Goal: Information Seeking & Learning: Get advice/opinions

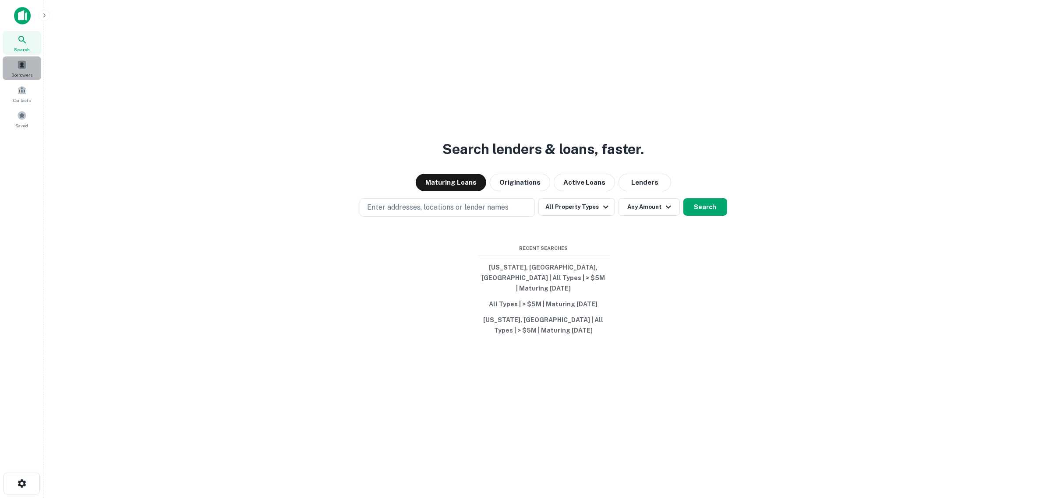
click at [27, 71] on span "Borrowers" at bounding box center [21, 74] width 21 height 7
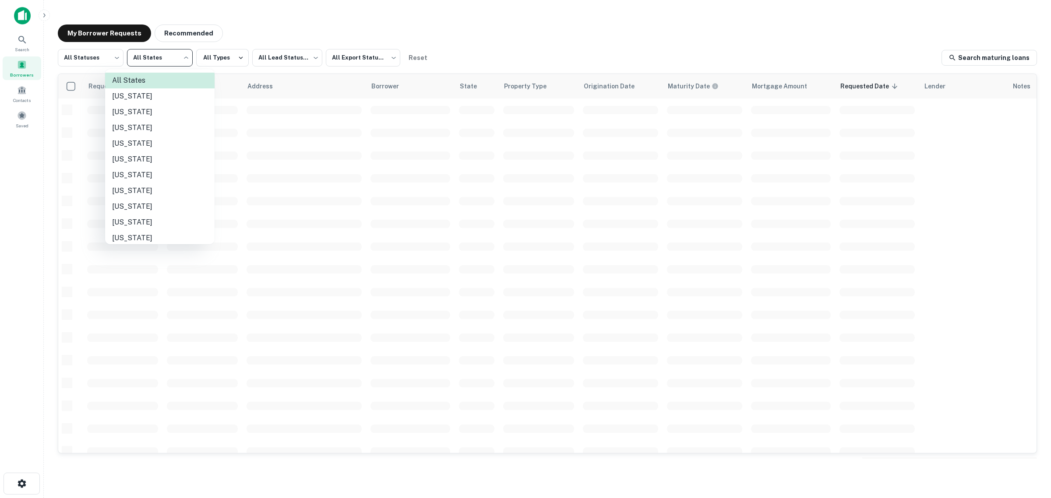
click at [137, 58] on body "Search Borrowers Contacts Saved My Borrower Requests Recommended All Statuses *…" at bounding box center [525, 249] width 1051 height 498
click at [155, 189] on li "Connecticut" at bounding box center [159, 191] width 109 height 16
type input "**"
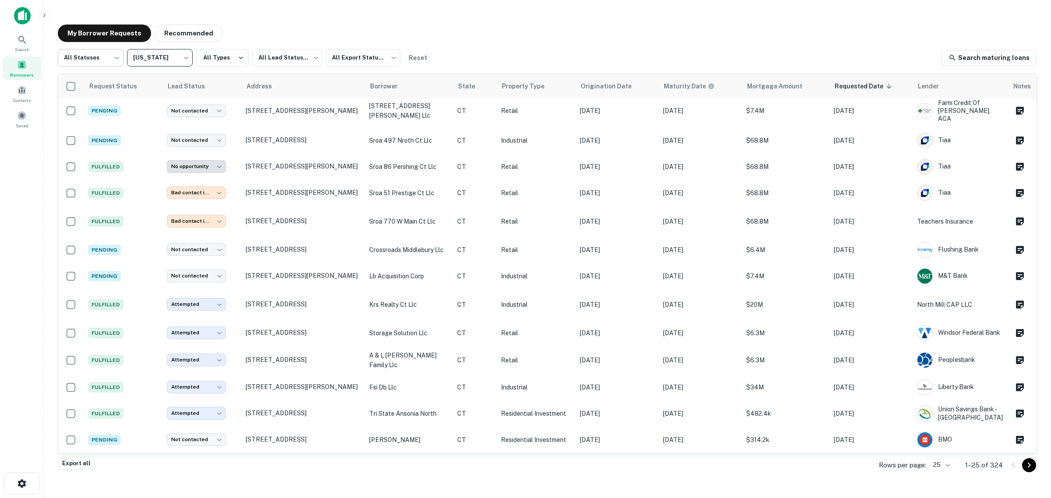
scroll to position [331, 0]
click at [19, 35] on icon at bounding box center [22, 40] width 11 height 11
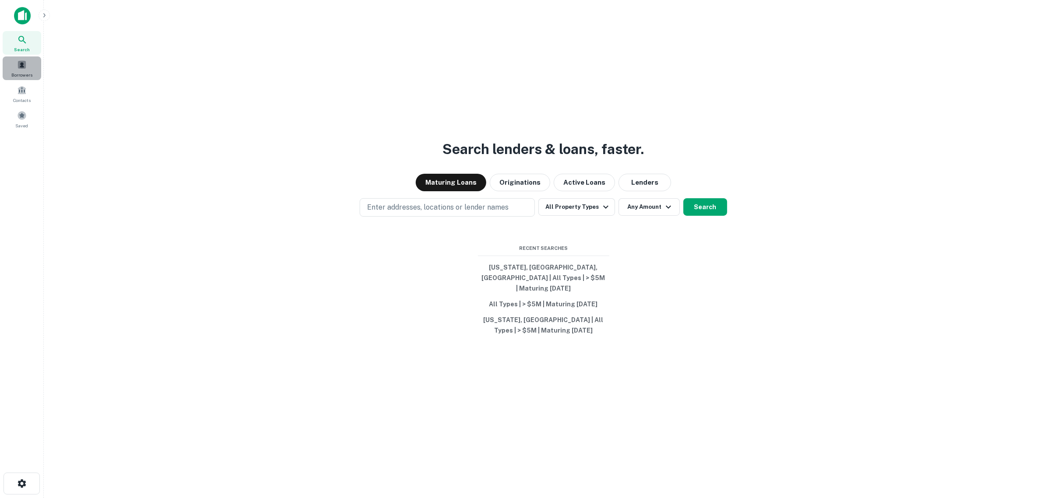
click at [23, 69] on span at bounding box center [22, 65] width 10 height 10
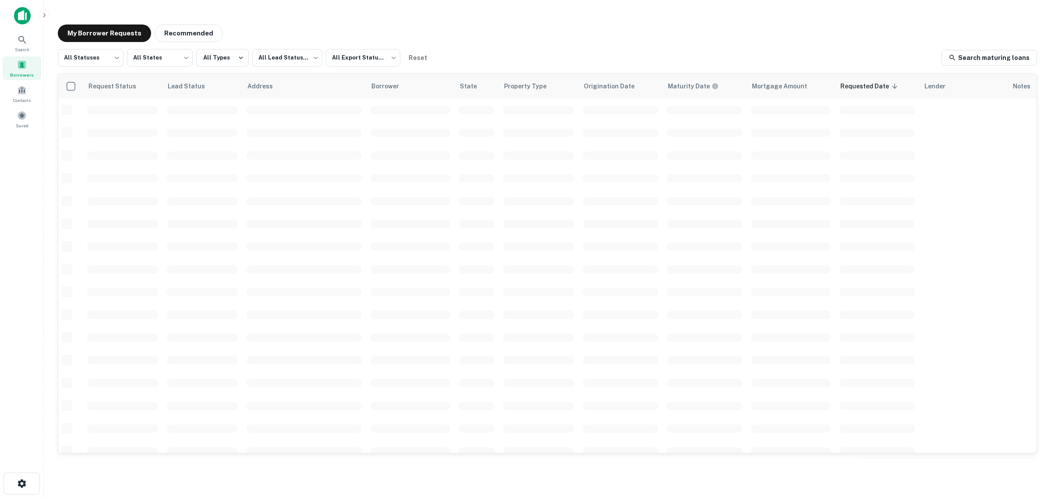
scroll to position [215, 0]
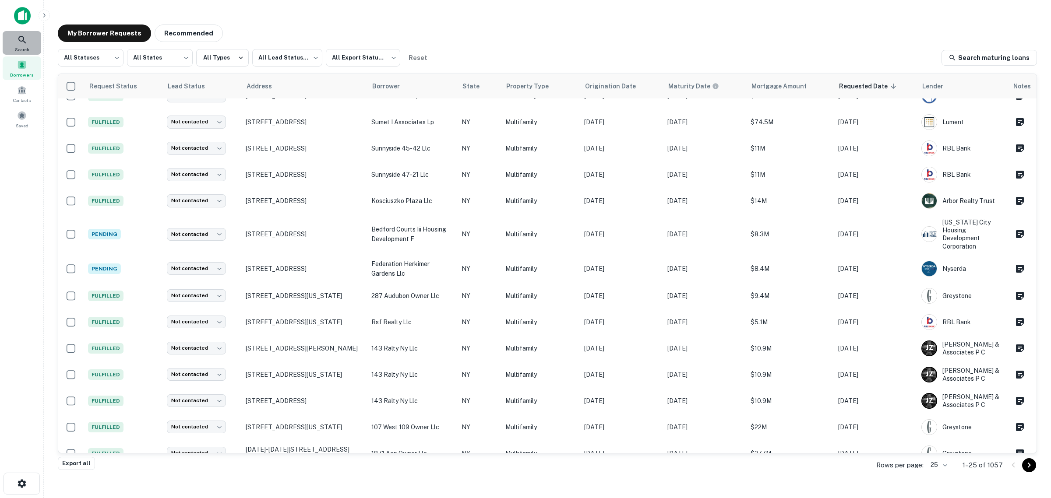
click at [20, 43] on icon at bounding box center [22, 40] width 11 height 11
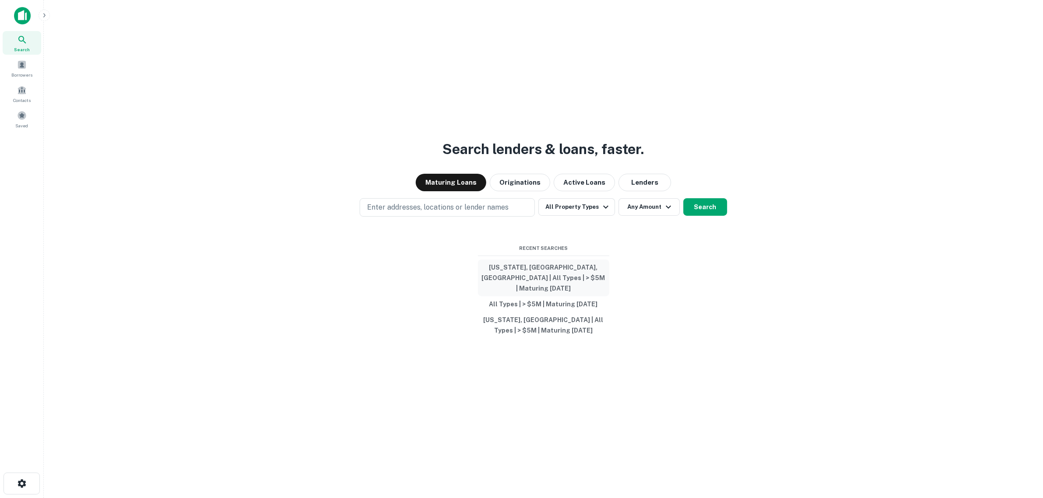
click at [508, 280] on button "[US_STATE], [GEOGRAPHIC_DATA], [GEOGRAPHIC_DATA] | All Types | > $5M | Maturing…" at bounding box center [543, 278] width 131 height 37
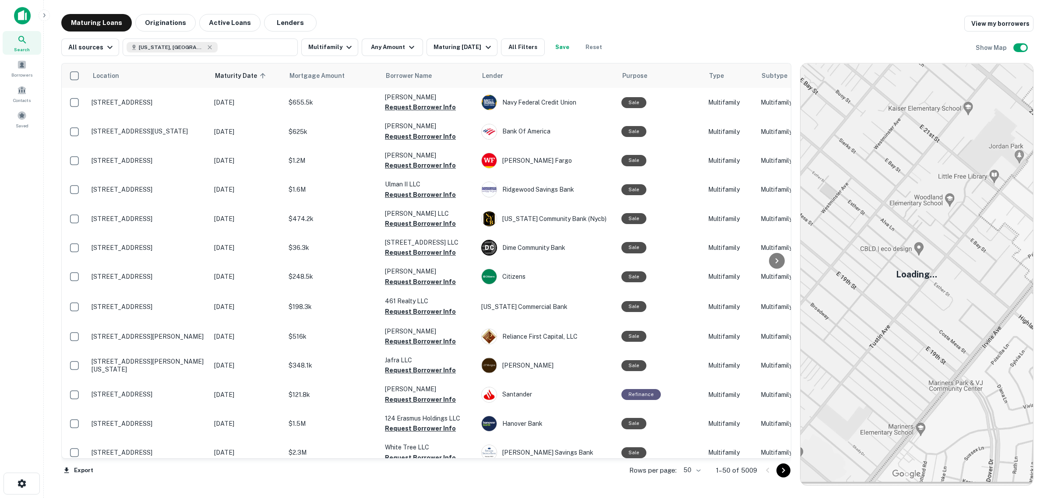
scroll to position [215, 0]
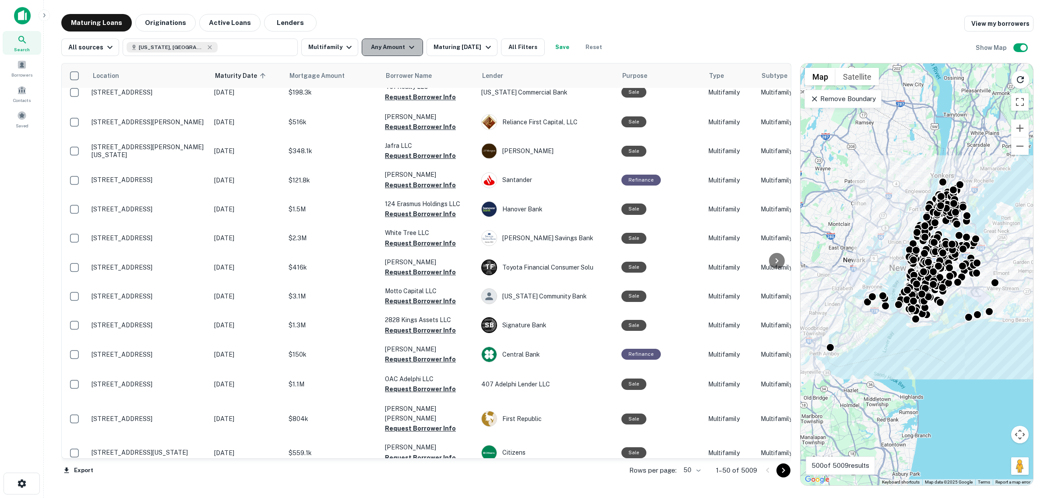
click at [377, 44] on button "Any Amount" at bounding box center [392, 48] width 61 height 18
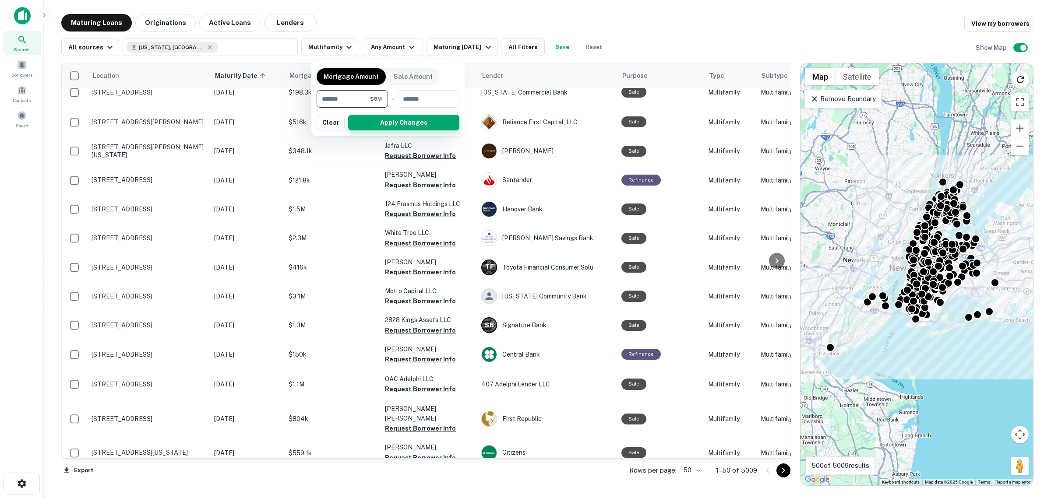
type input "*******"
click at [382, 124] on button "Apply Changes" at bounding box center [403, 123] width 111 height 16
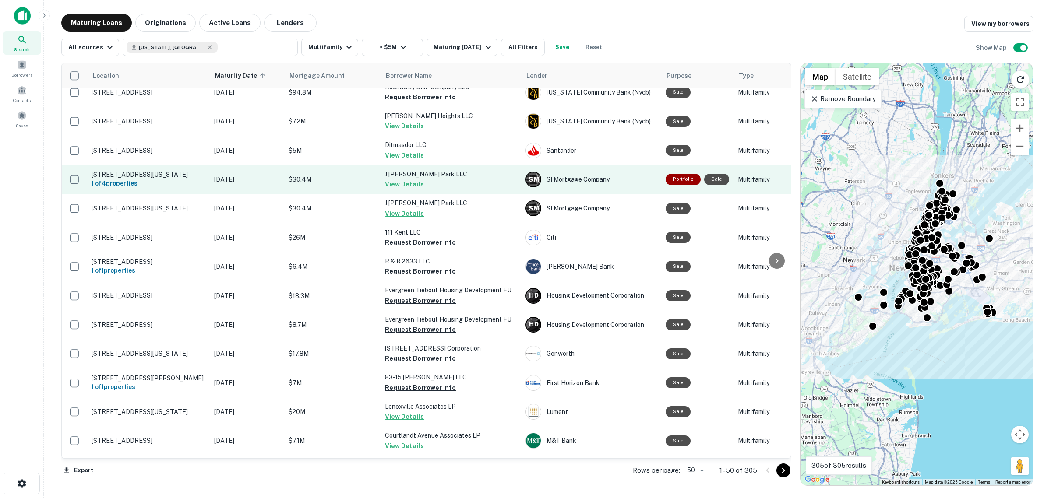
scroll to position [1090, 0]
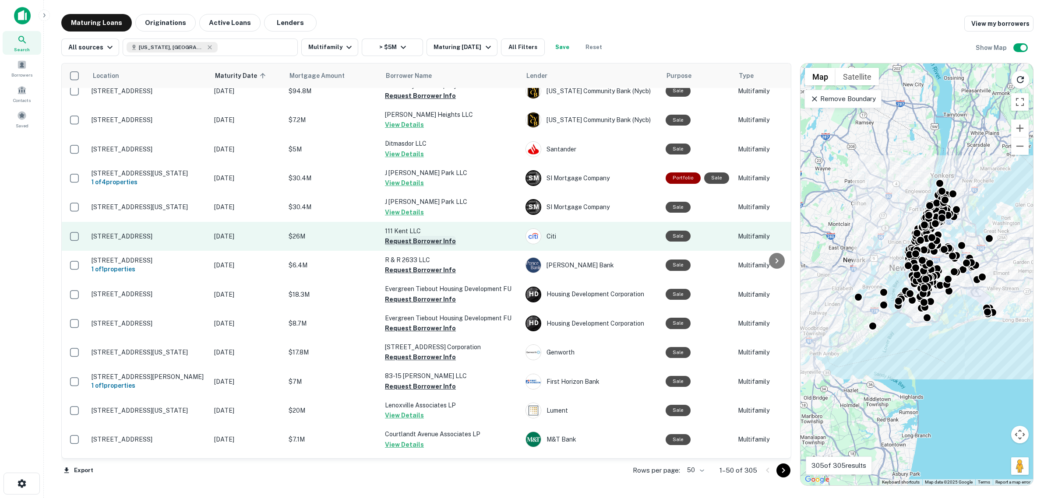
click at [423, 247] on button "Request Borrower Info" at bounding box center [420, 241] width 71 height 11
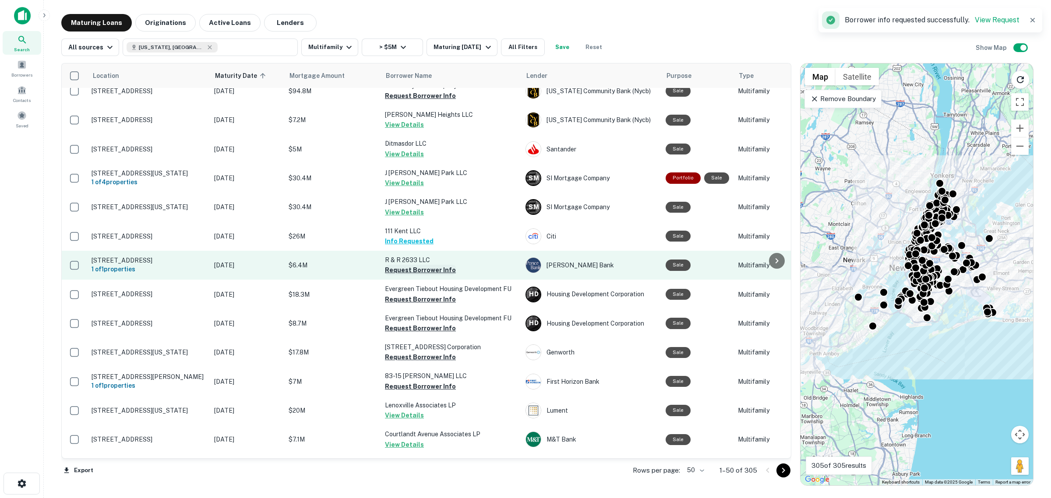
click at [413, 275] on button "Request Borrower Info" at bounding box center [420, 270] width 71 height 11
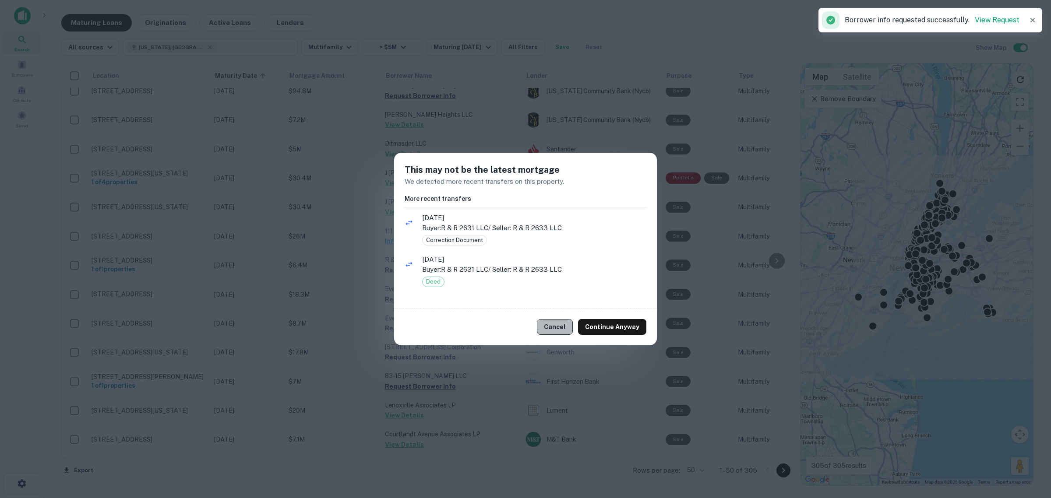
click at [564, 325] on button "Cancel" at bounding box center [555, 327] width 36 height 16
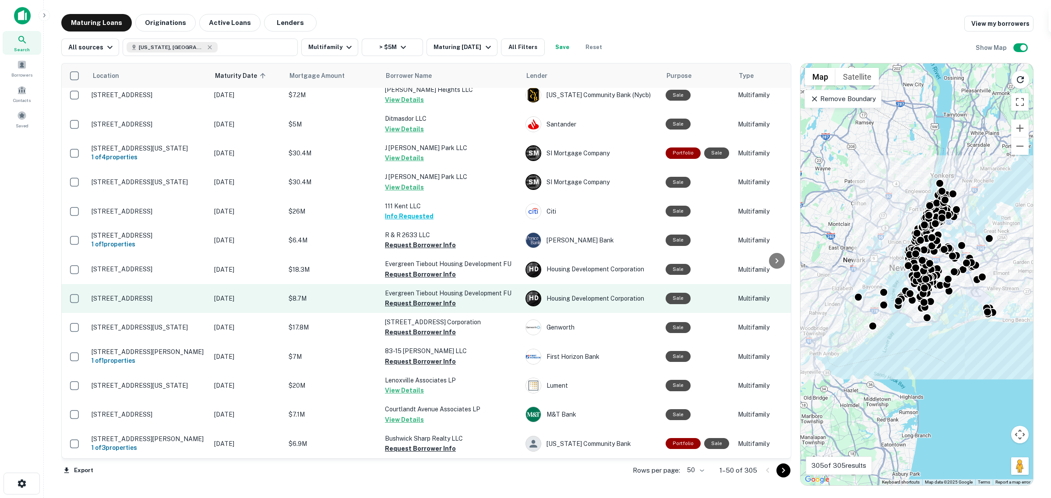
scroll to position [1200, 0]
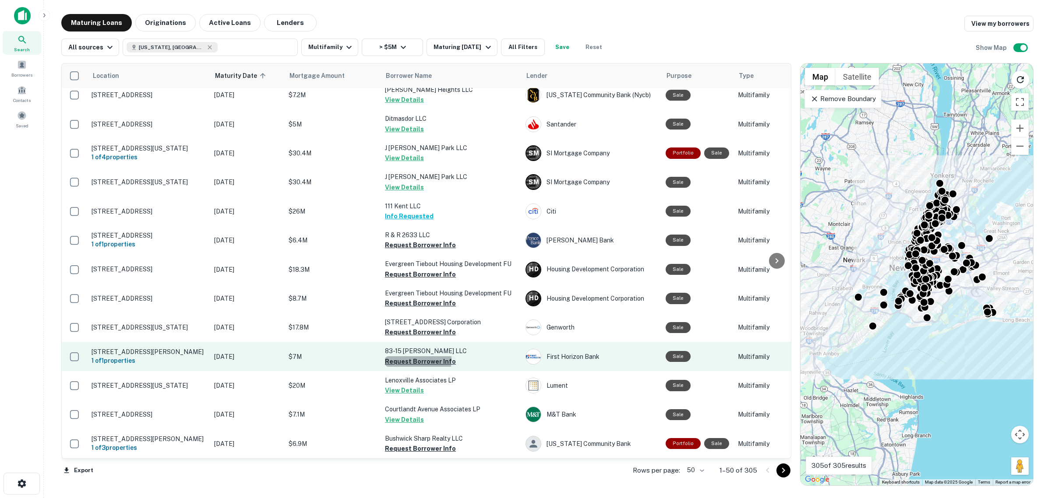
click at [407, 367] on button "Request Borrower Info" at bounding box center [420, 361] width 71 height 11
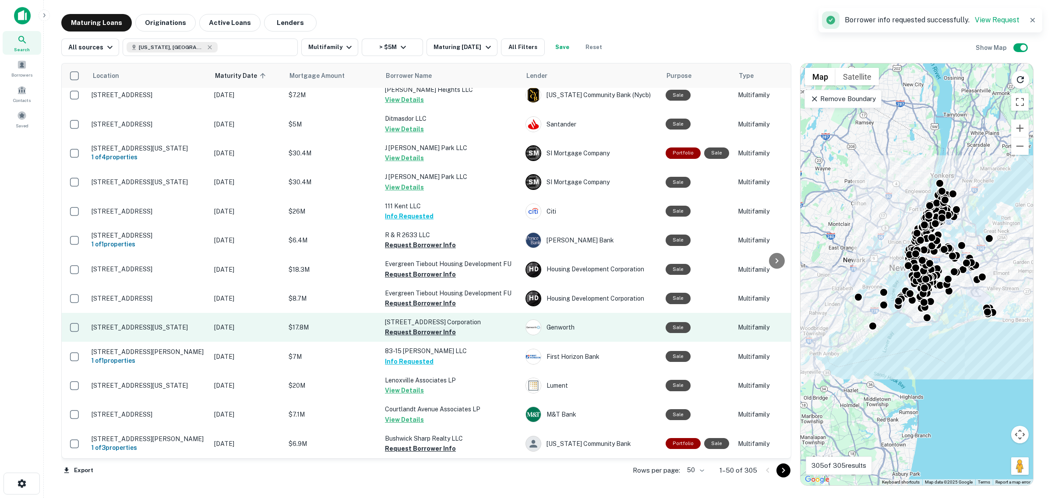
scroll to position [1247, 0]
click at [425, 327] on button "Request Borrower Info" at bounding box center [420, 332] width 71 height 11
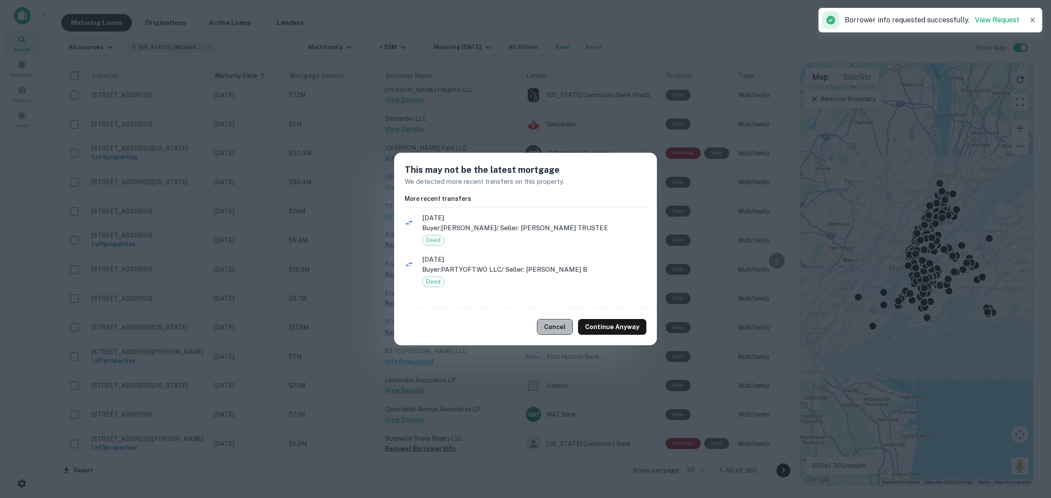
click at [566, 325] on button "Cancel" at bounding box center [555, 327] width 36 height 16
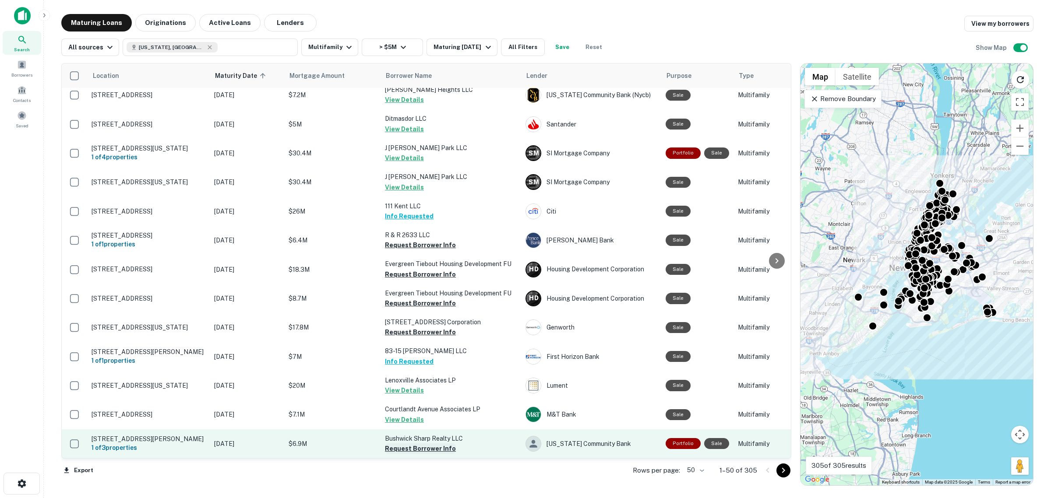
click at [437, 444] on button "Request Borrower Info" at bounding box center [420, 449] width 71 height 11
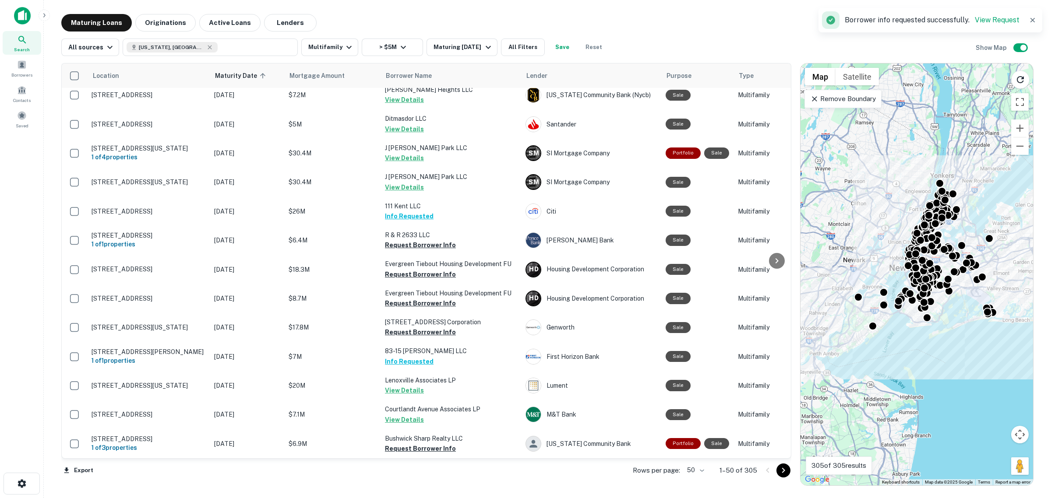
click at [785, 473] on icon "Go to next page" at bounding box center [783, 470] width 11 height 11
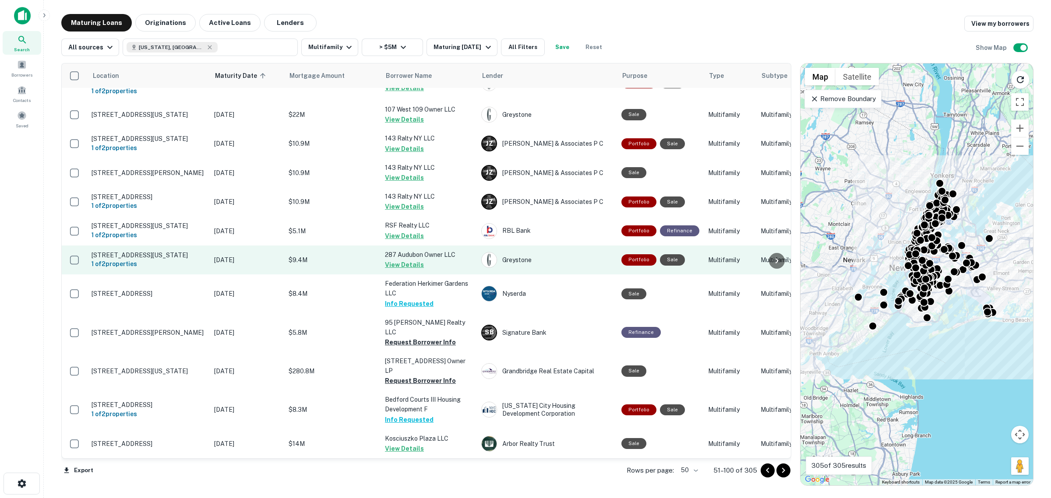
scroll to position [1283, 0]
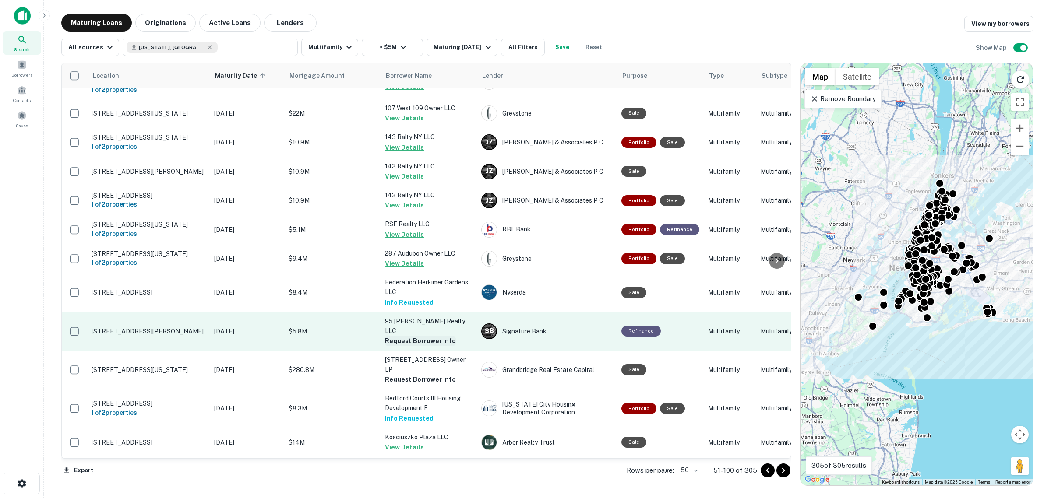
click at [409, 336] on button "Request Borrower Info" at bounding box center [420, 341] width 71 height 11
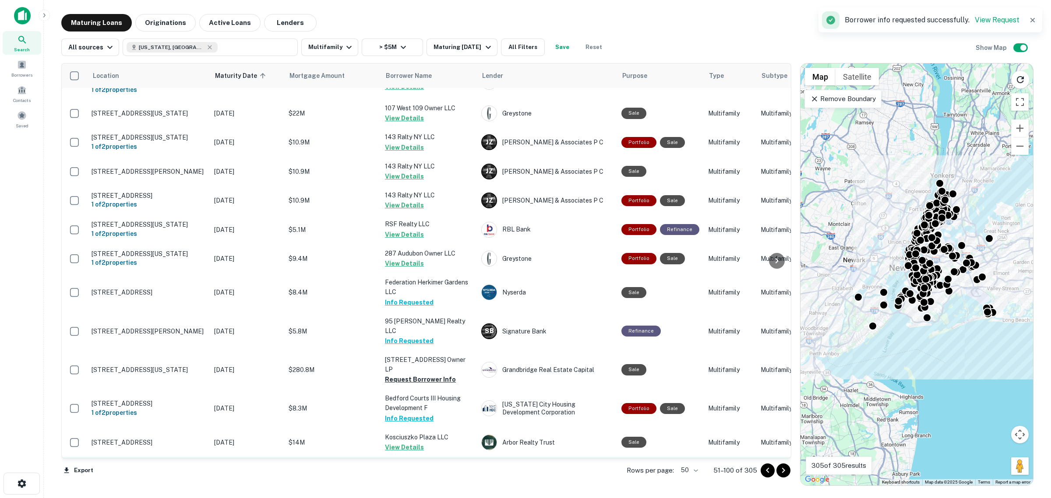
click at [412, 481] on button "Request Borrower Info" at bounding box center [420, 486] width 71 height 11
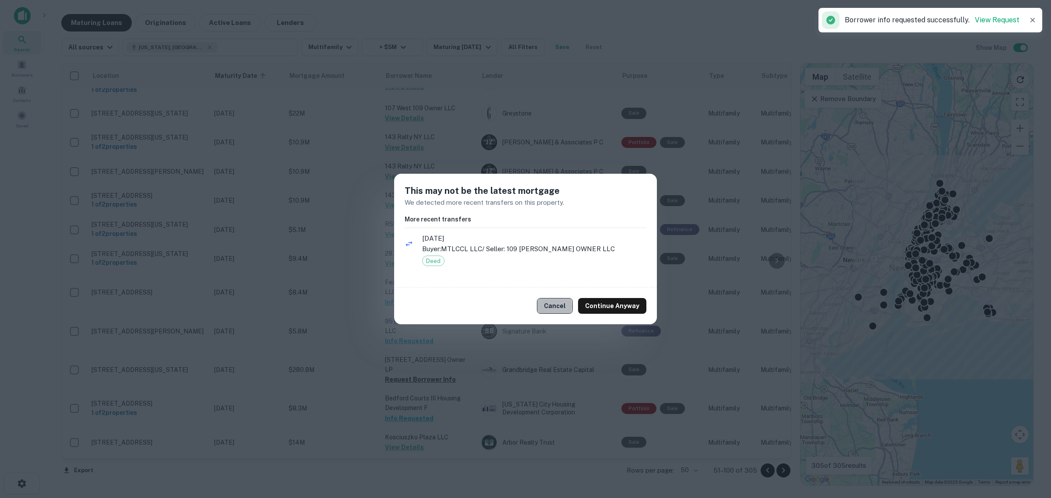
click at [550, 307] on button "Cancel" at bounding box center [555, 306] width 36 height 16
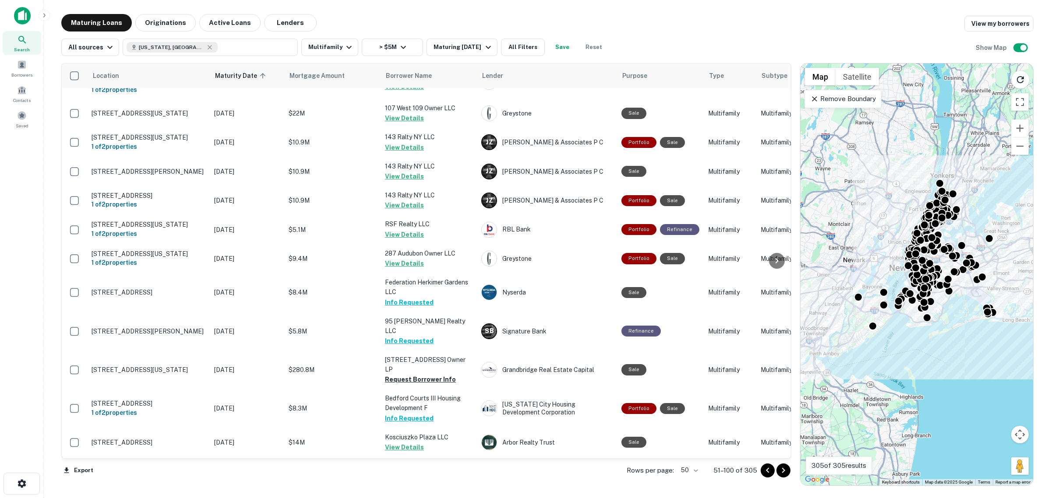
click at [779, 473] on icon "Go to next page" at bounding box center [783, 470] width 11 height 11
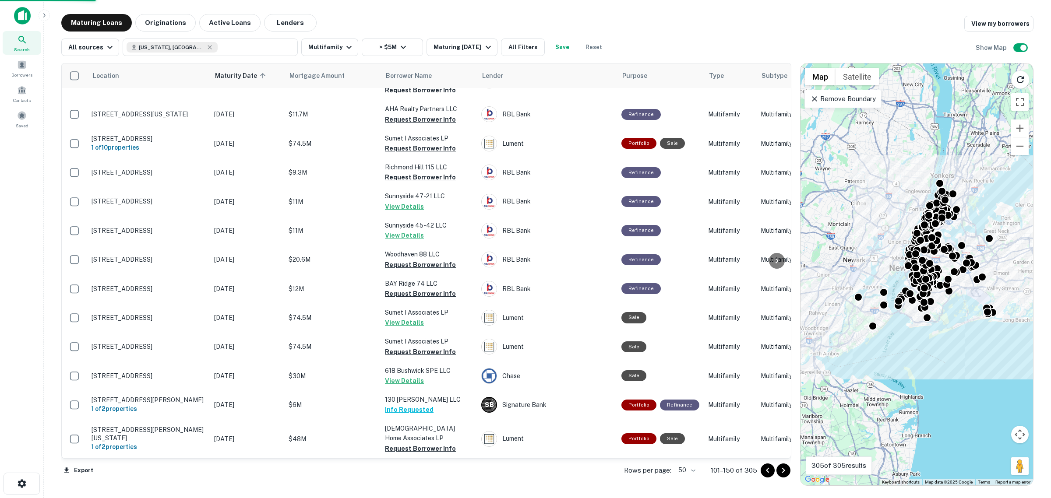
scroll to position [1198, 0]
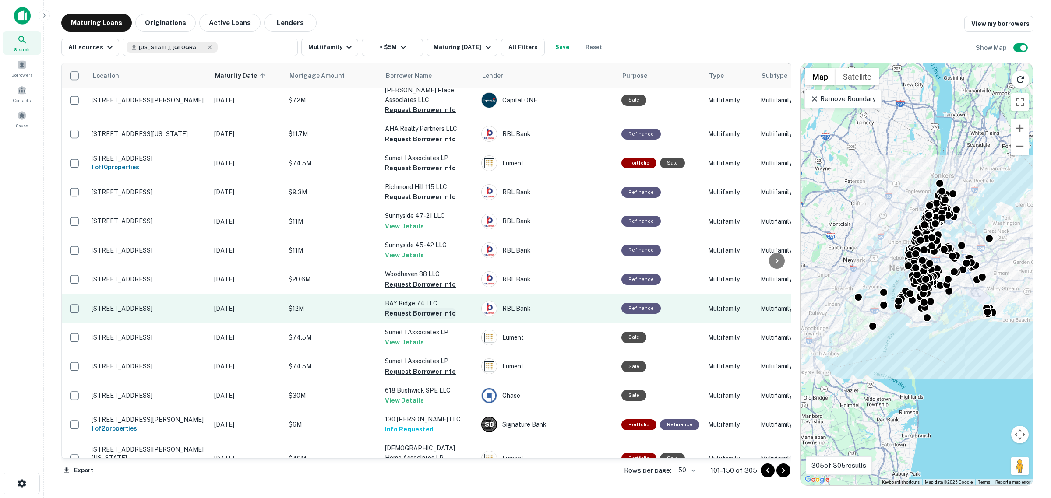
click at [435, 308] on button "Request Borrower Info" at bounding box center [420, 313] width 71 height 11
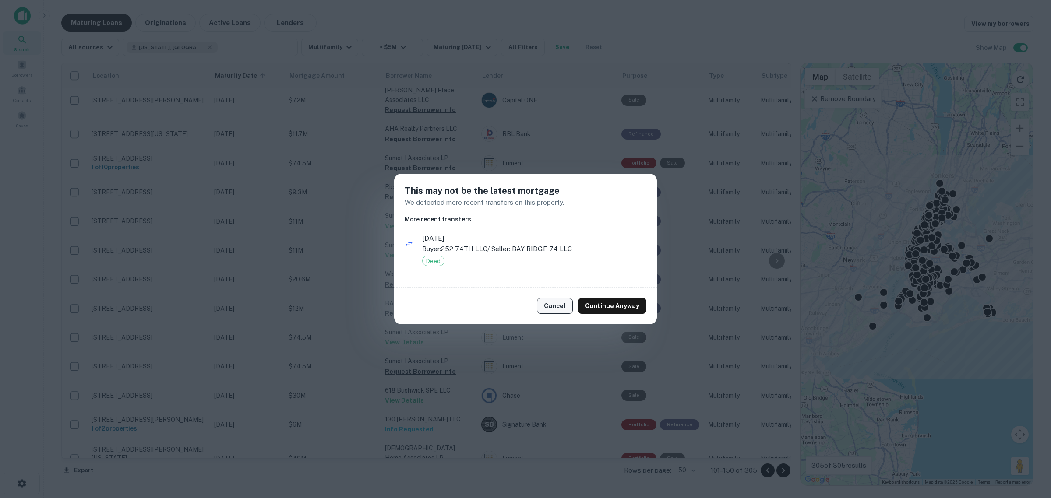
click at [573, 309] on button "Cancel" at bounding box center [555, 306] width 36 height 16
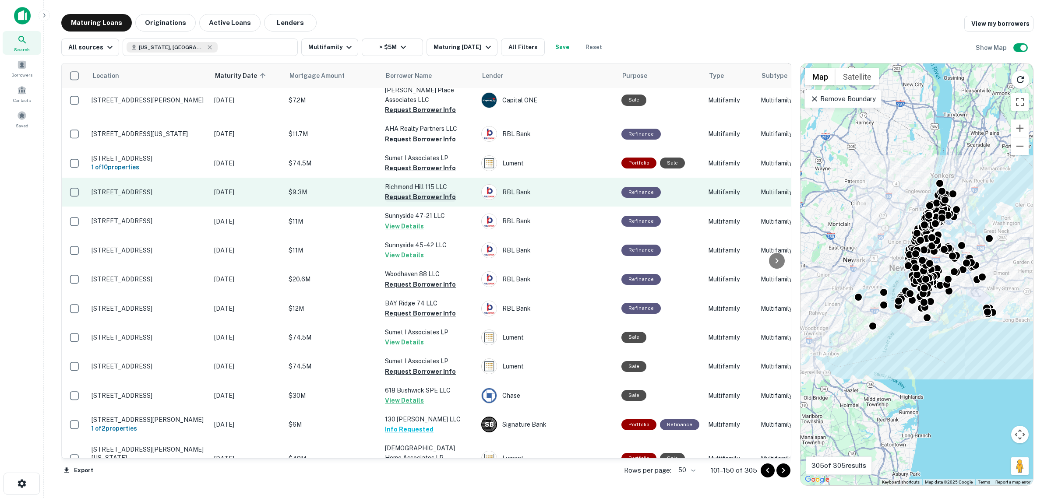
click at [430, 192] on button "Request Borrower Info" at bounding box center [420, 197] width 71 height 11
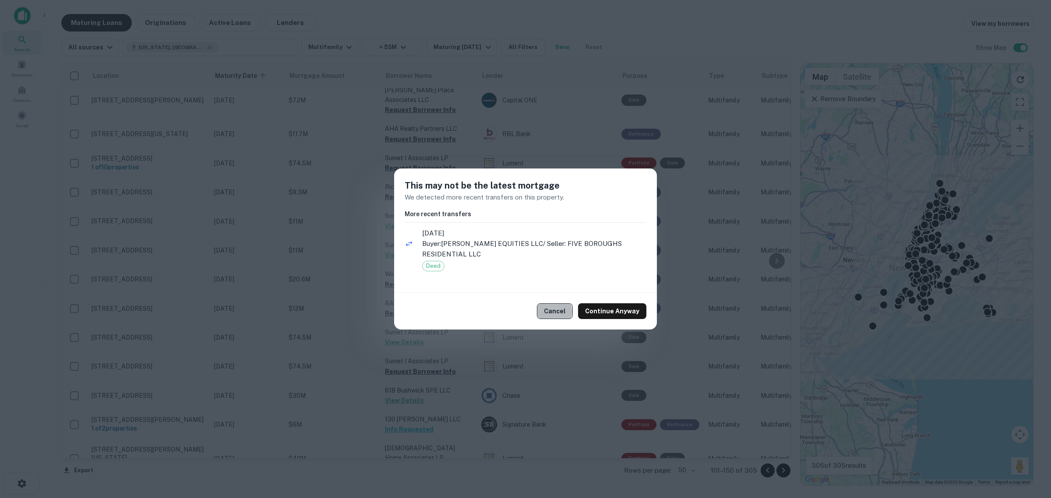
click at [556, 312] on button "Cancel" at bounding box center [555, 311] width 36 height 16
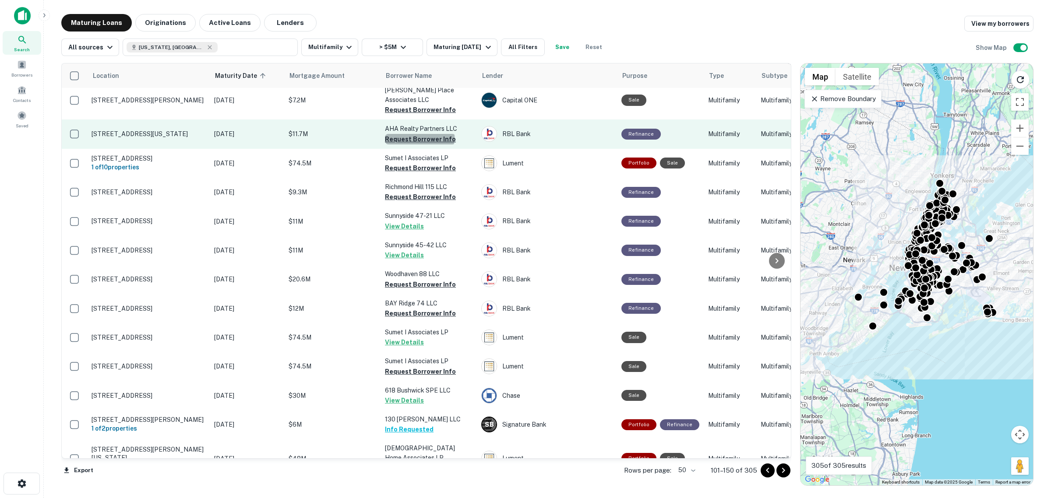
click at [419, 134] on button "Request Borrower Info" at bounding box center [420, 139] width 71 height 11
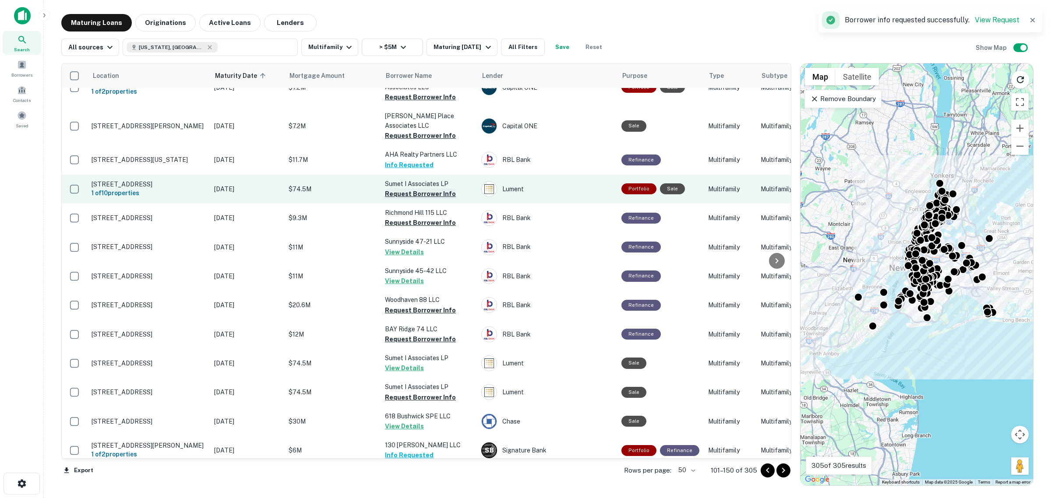
scroll to position [1143, 0]
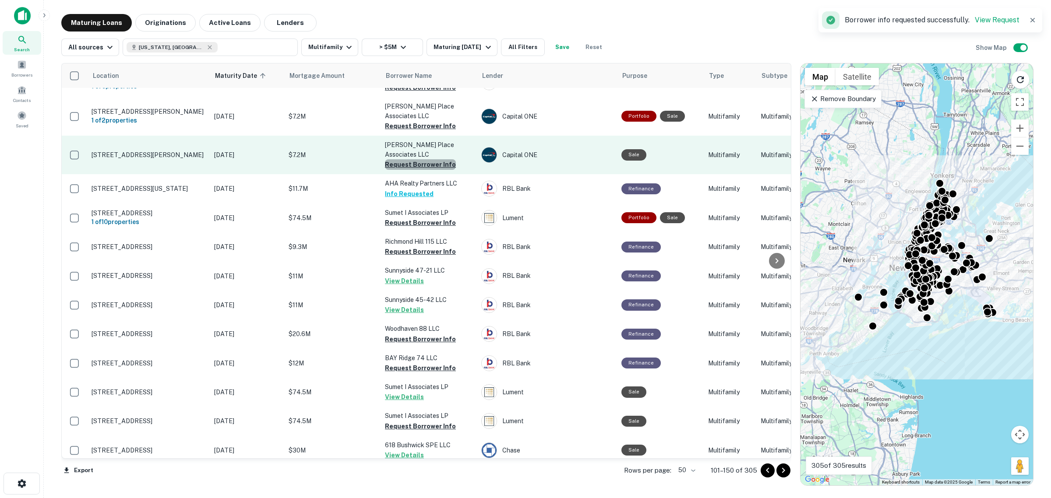
click at [430, 159] on button "Request Borrower Info" at bounding box center [420, 164] width 71 height 11
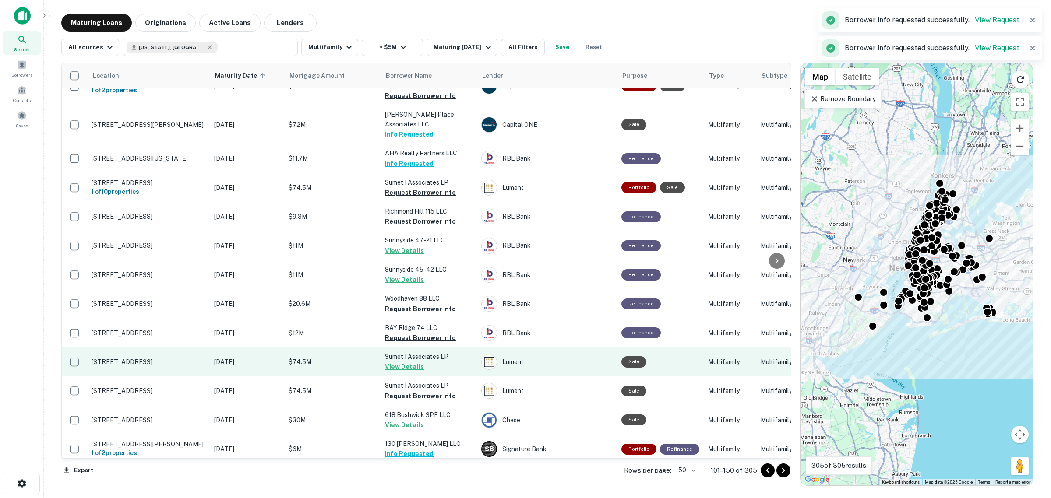
scroll to position [1198, 0]
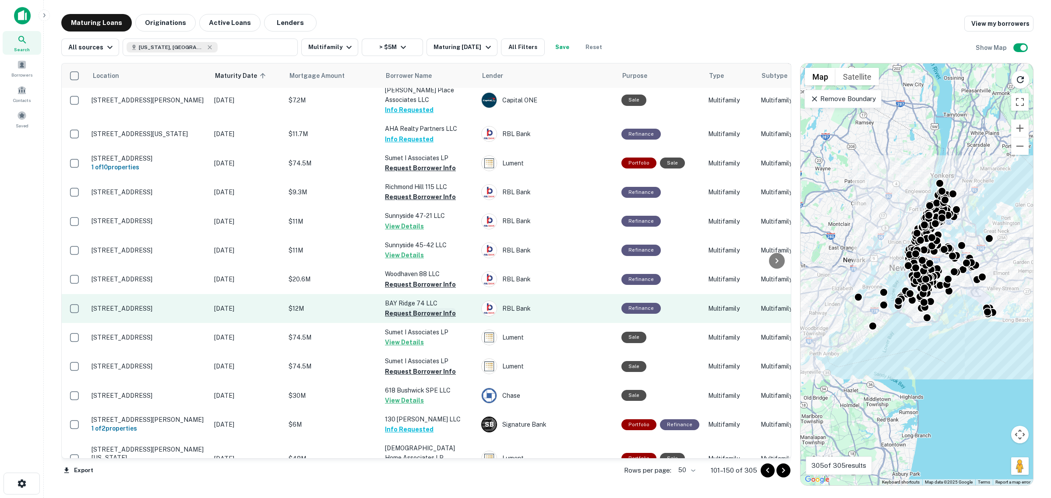
click at [408, 308] on button "Request Borrower Info" at bounding box center [420, 313] width 71 height 11
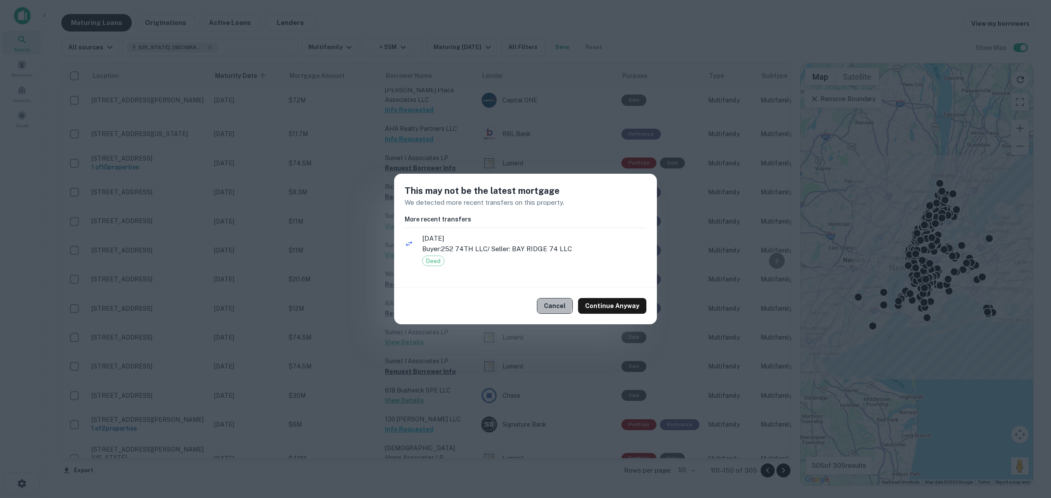
click at [543, 304] on button "Cancel" at bounding box center [555, 306] width 36 height 16
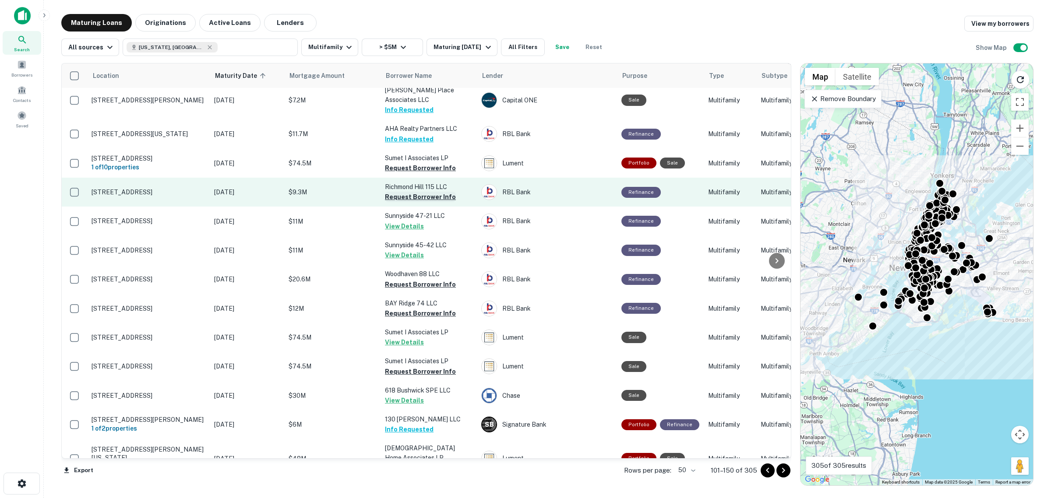
click at [409, 192] on button "Request Borrower Info" at bounding box center [420, 197] width 71 height 11
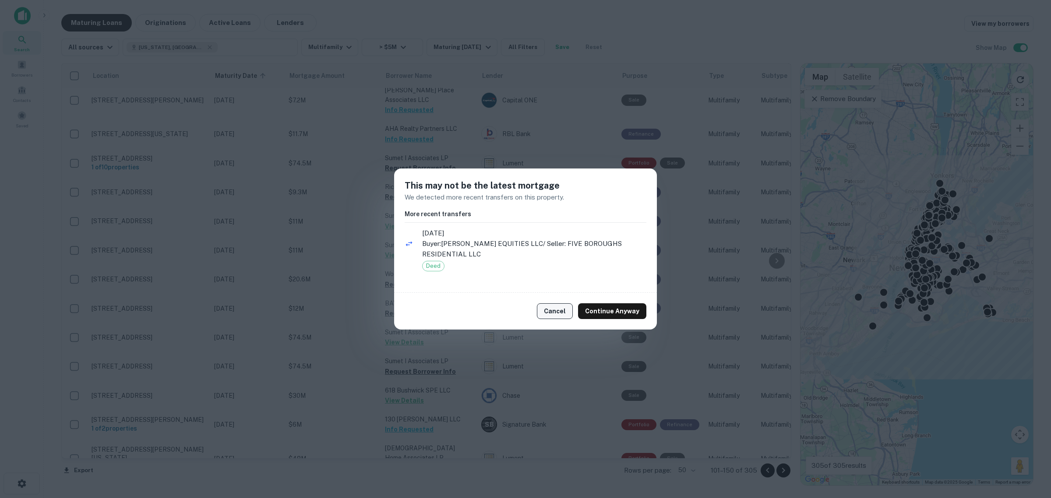
click at [557, 312] on button "Cancel" at bounding box center [555, 311] width 36 height 16
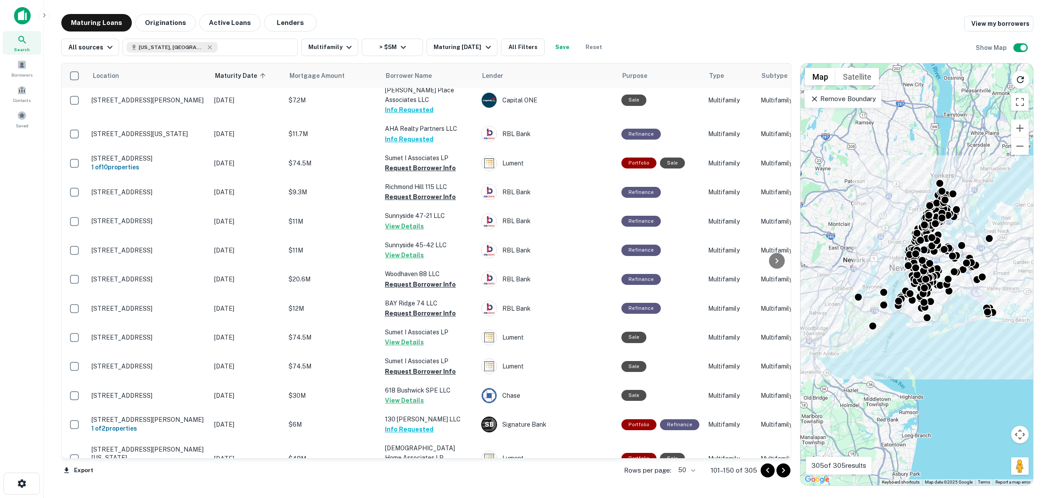
click at [785, 473] on icon "Go to next page" at bounding box center [783, 470] width 11 height 11
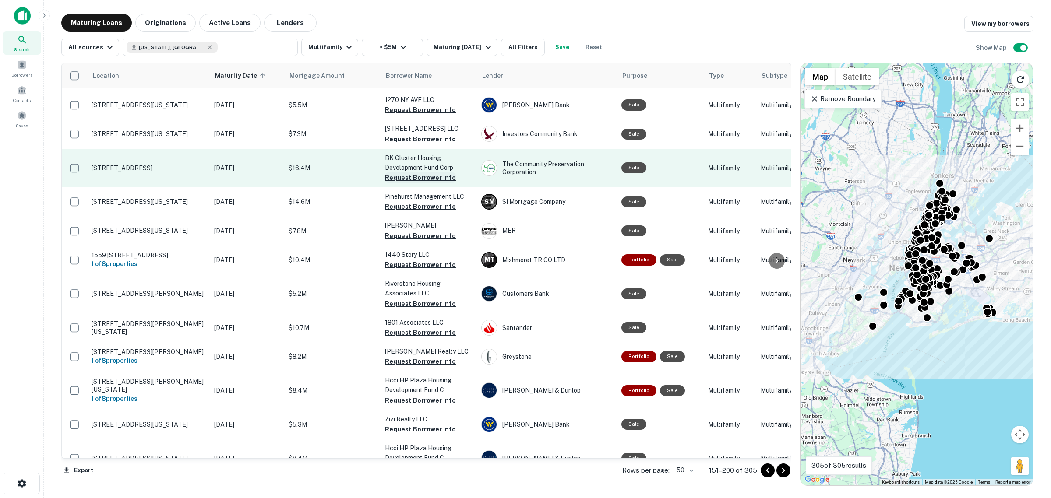
click at [419, 173] on button "Request Borrower Info" at bounding box center [420, 178] width 71 height 11
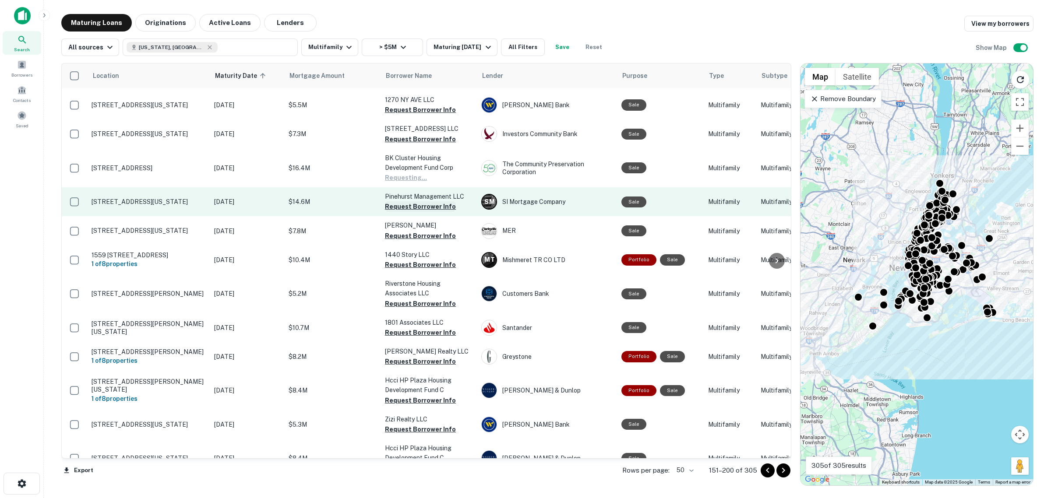
click at [423, 201] on button "Request Borrower Info" at bounding box center [420, 206] width 71 height 11
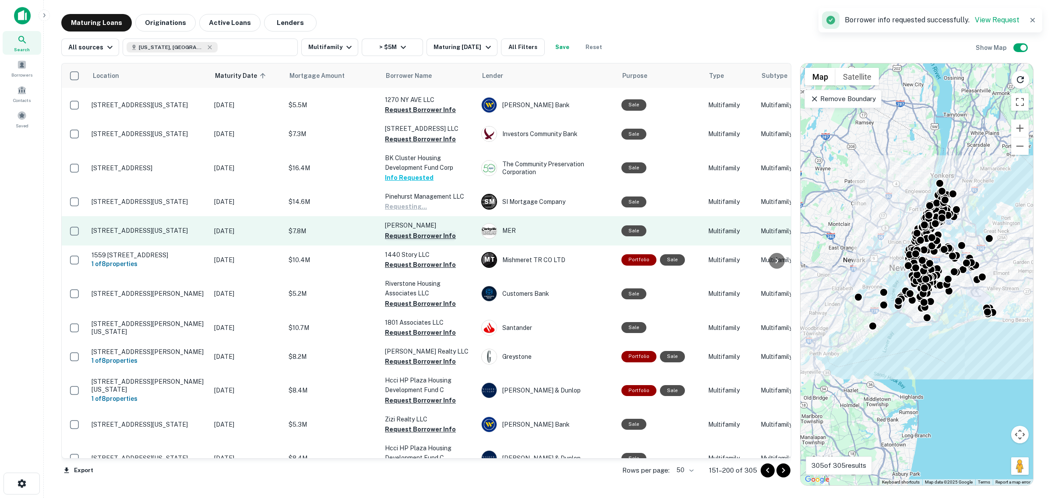
click at [425, 231] on button "Request Borrower Info" at bounding box center [420, 236] width 71 height 11
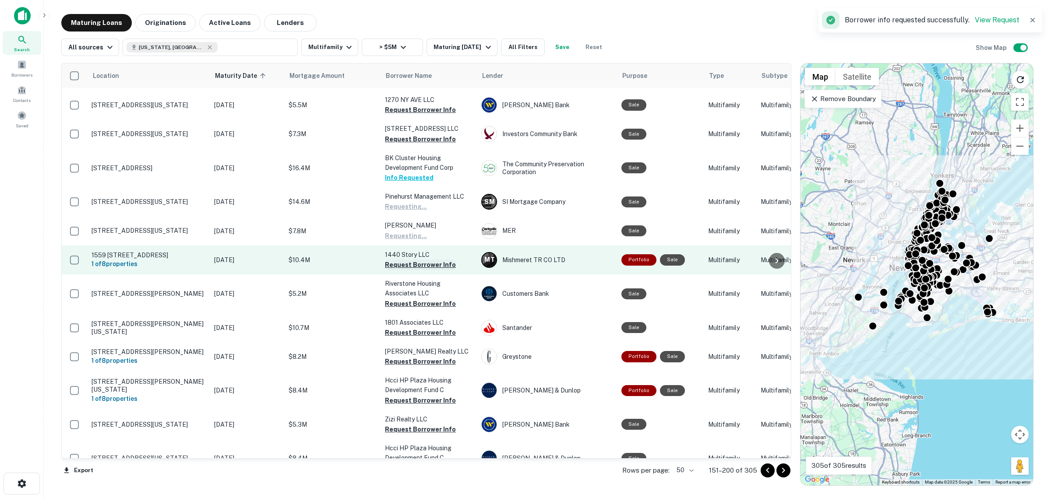
click at [424, 260] on button "Request Borrower Info" at bounding box center [420, 265] width 71 height 11
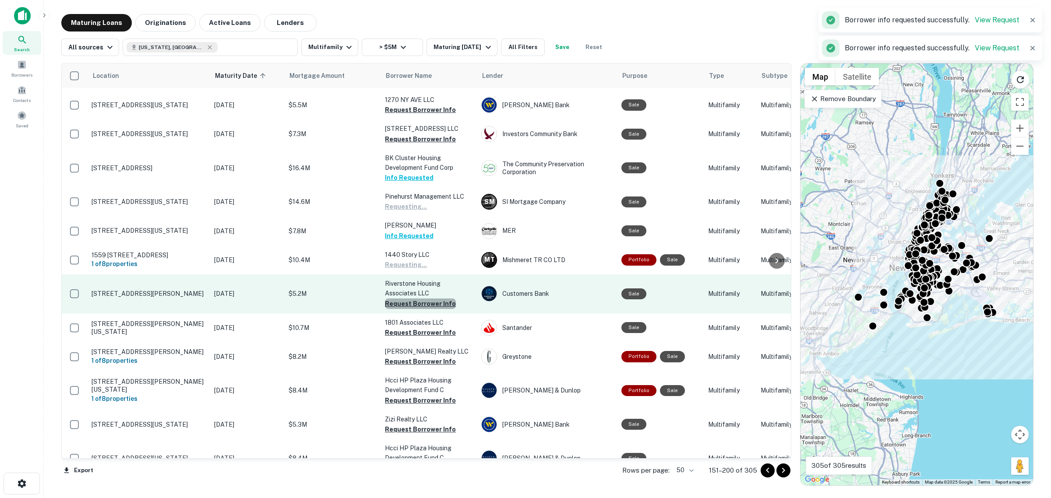
click at [423, 299] on button "Request Borrower Info" at bounding box center [420, 304] width 71 height 11
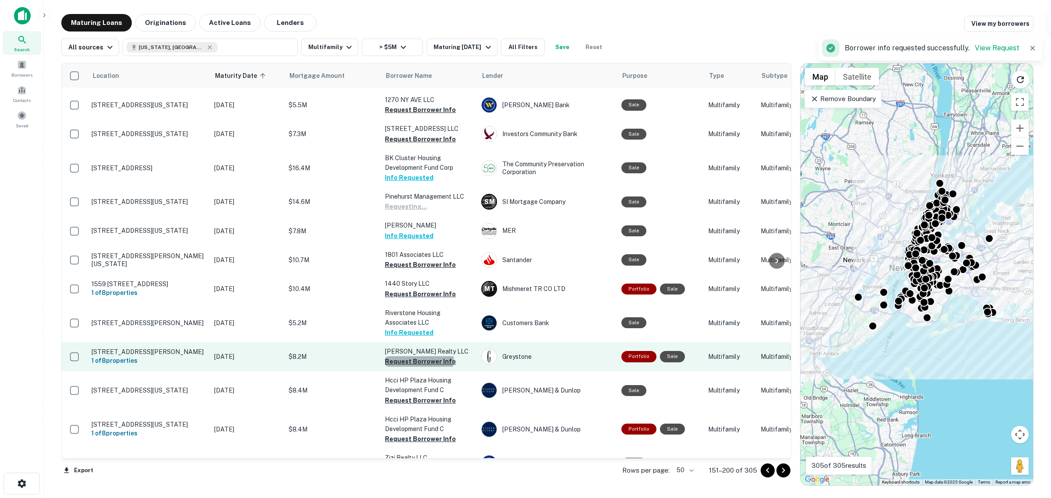
click at [419, 356] on button "Request Borrower Info" at bounding box center [420, 361] width 71 height 11
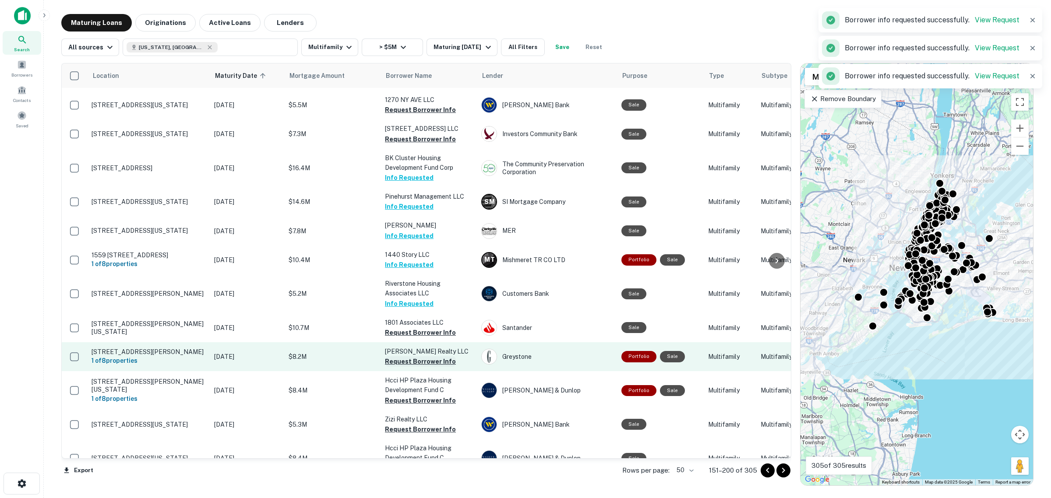
click at [421, 356] on button "Request Borrower Info" at bounding box center [420, 361] width 71 height 11
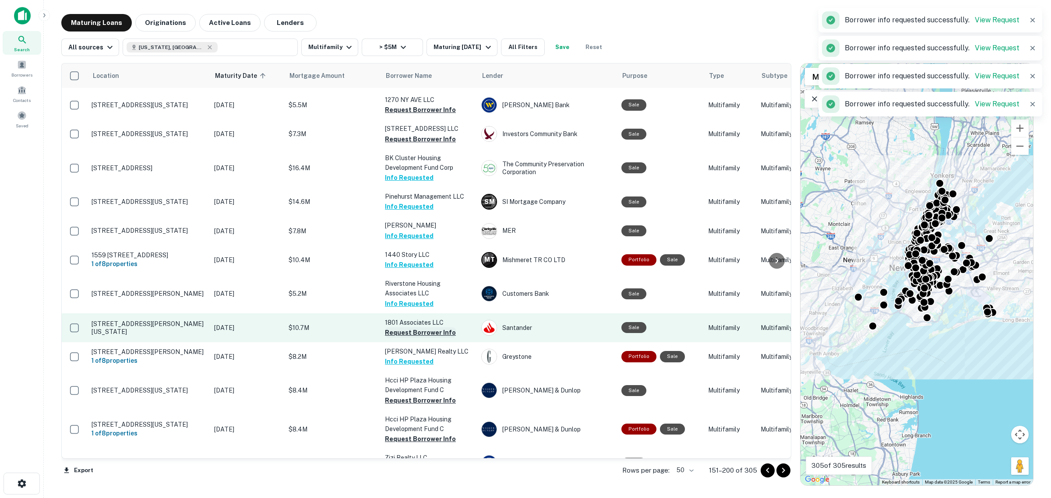
click at [420, 328] on button "Request Borrower Info" at bounding box center [420, 333] width 71 height 11
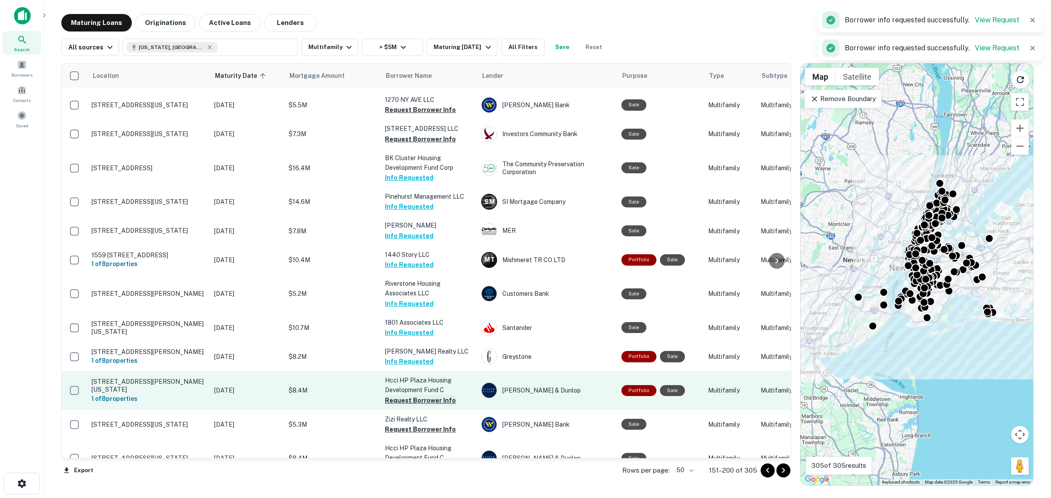
click at [432, 395] on button "Request Borrower Info" at bounding box center [420, 400] width 71 height 11
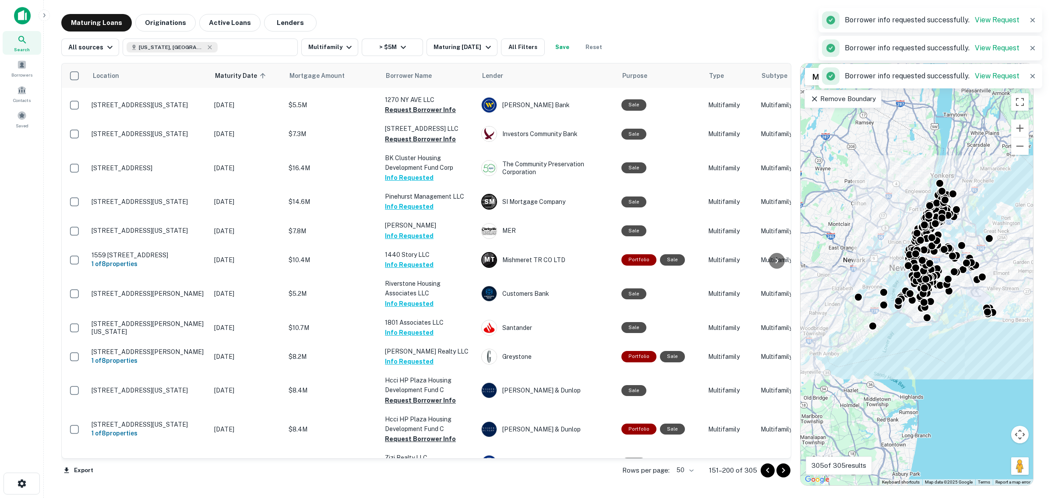
click at [426, 415] on p "Hcci HP Plaza Housing Development Fund C" at bounding box center [429, 424] width 88 height 19
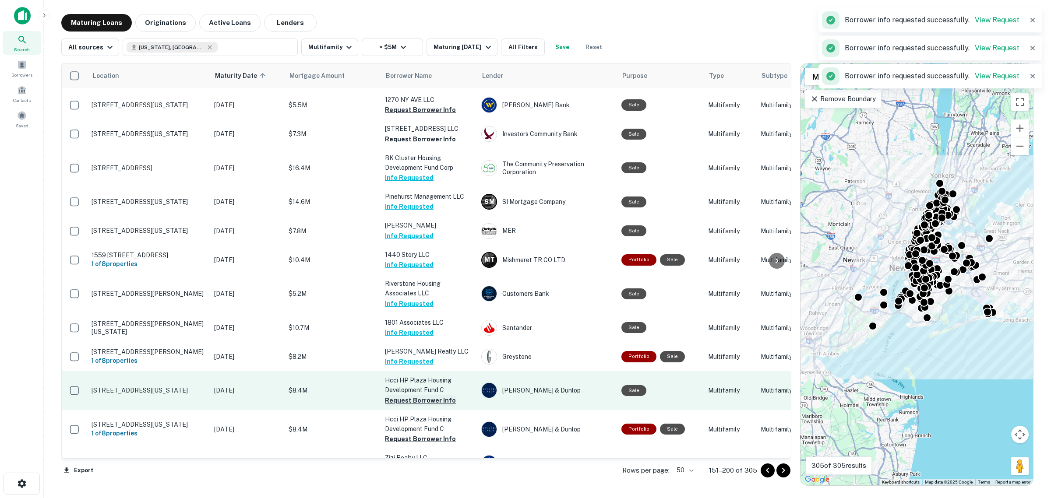
click at [421, 395] on button "Request Borrower Info" at bounding box center [420, 400] width 71 height 11
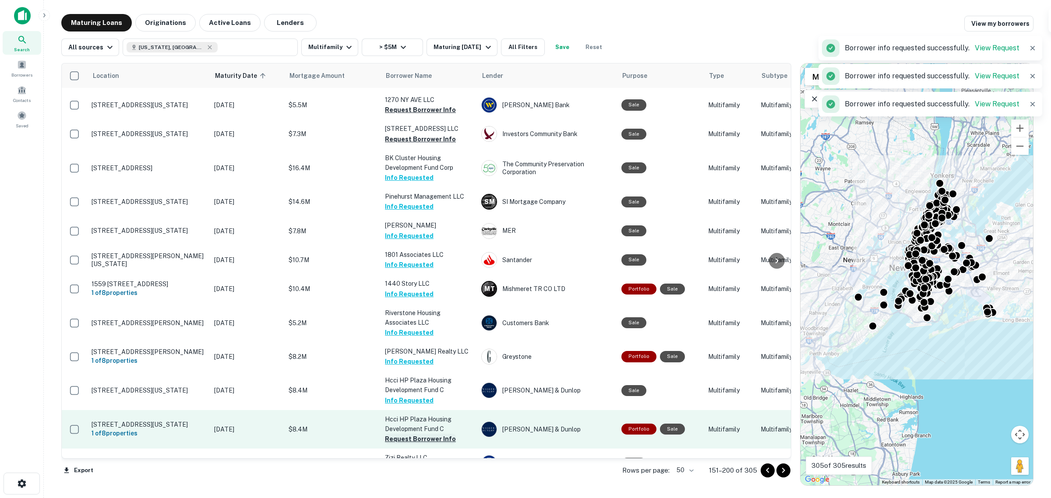
click at [423, 434] on button "Request Borrower Info" at bounding box center [420, 439] width 71 height 11
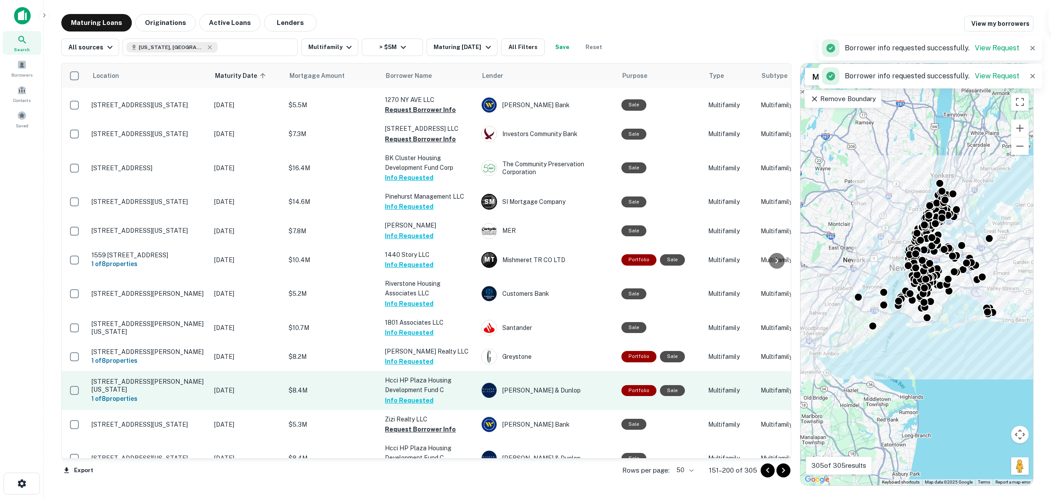
scroll to position [1203, 0]
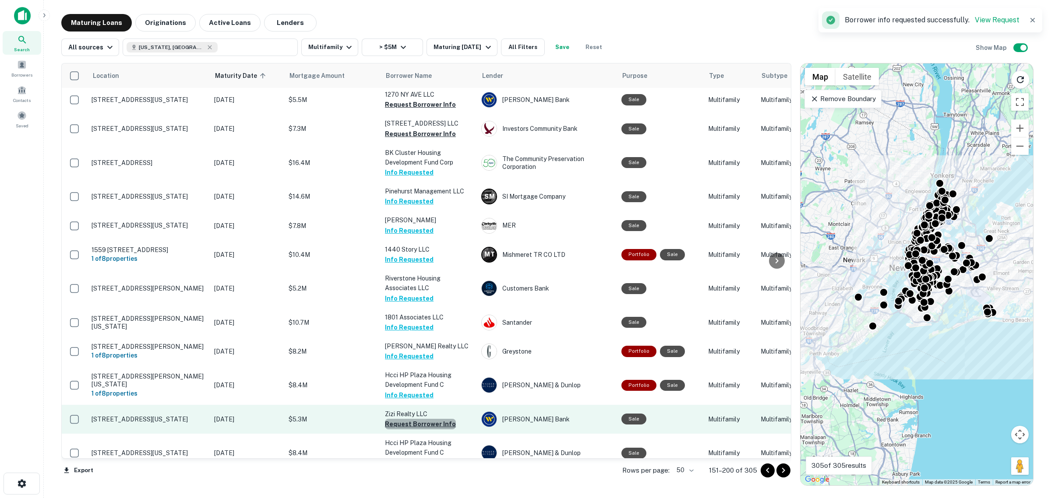
click at [421, 419] on button "Request Borrower Info" at bounding box center [420, 424] width 71 height 11
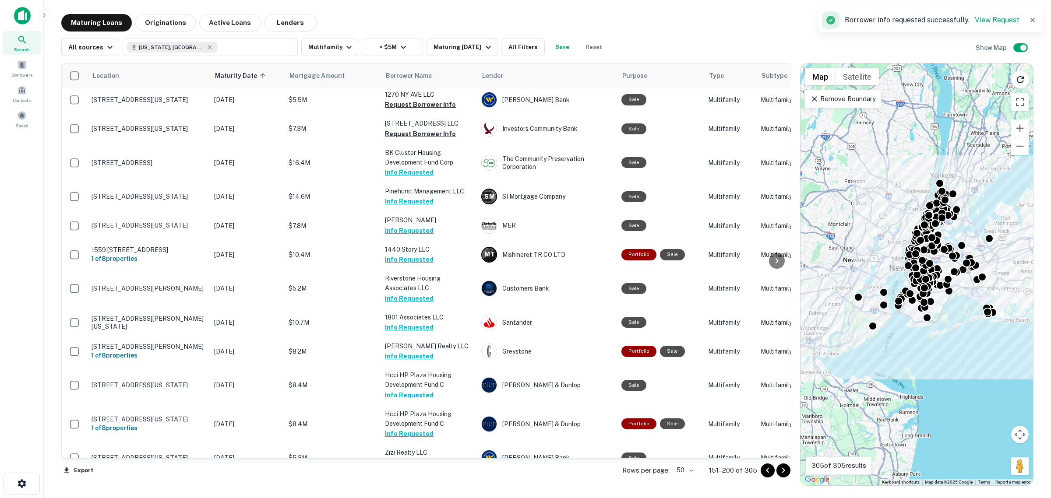
click at [430, 487] on button "Request Borrower Info" at bounding box center [420, 492] width 71 height 11
click at [782, 472] on icon "Go to next page" at bounding box center [783, 470] width 11 height 11
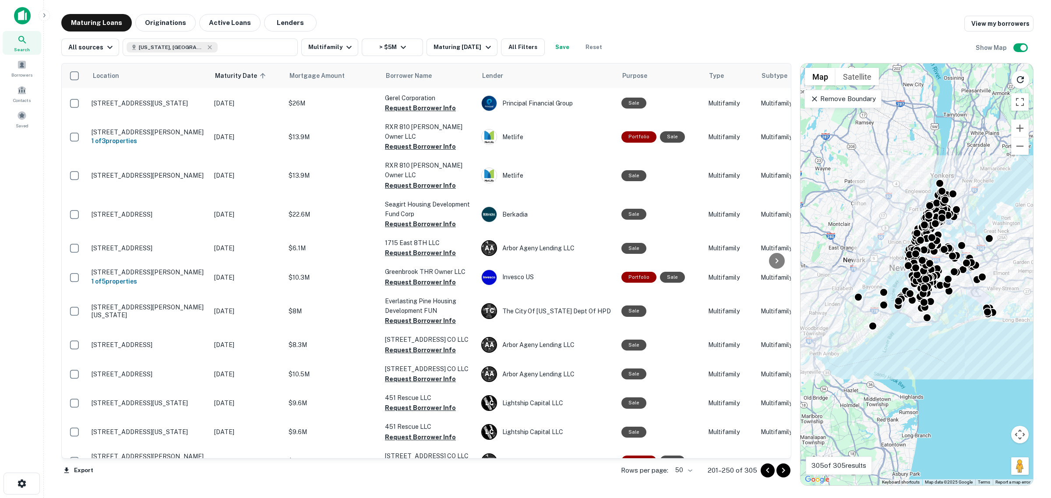
scroll to position [1191, 0]
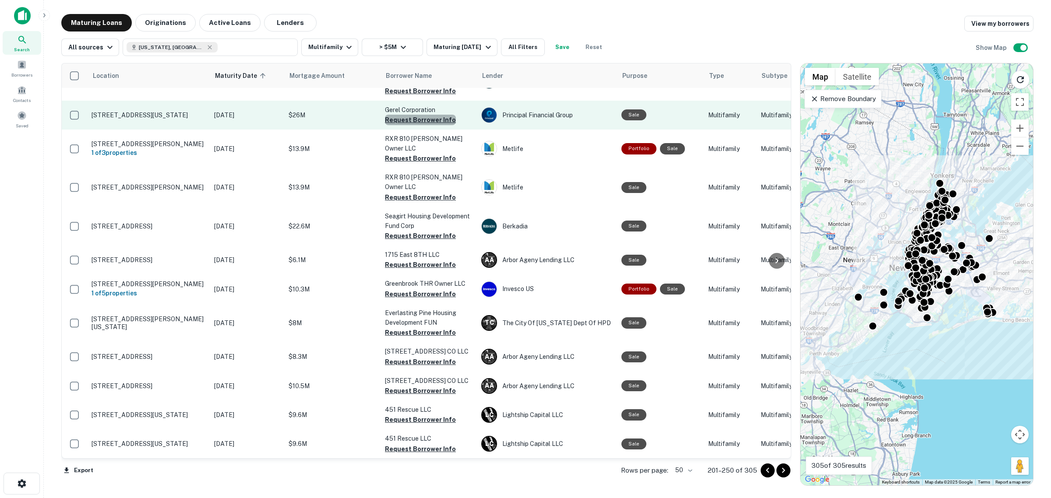
click at [422, 115] on button "Request Borrower Info" at bounding box center [420, 120] width 71 height 11
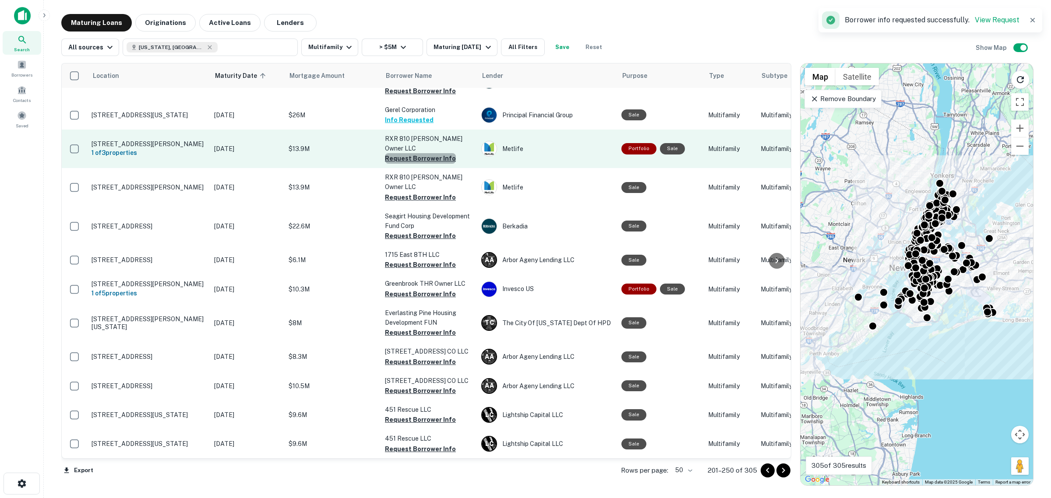
click at [422, 153] on button "Request Borrower Info" at bounding box center [420, 158] width 71 height 11
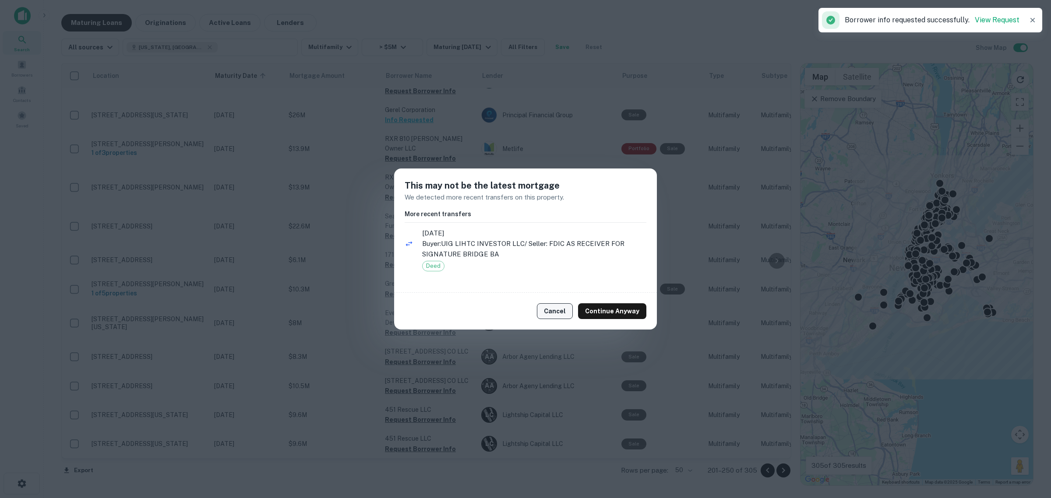
click at [564, 311] on button "Cancel" at bounding box center [555, 311] width 36 height 16
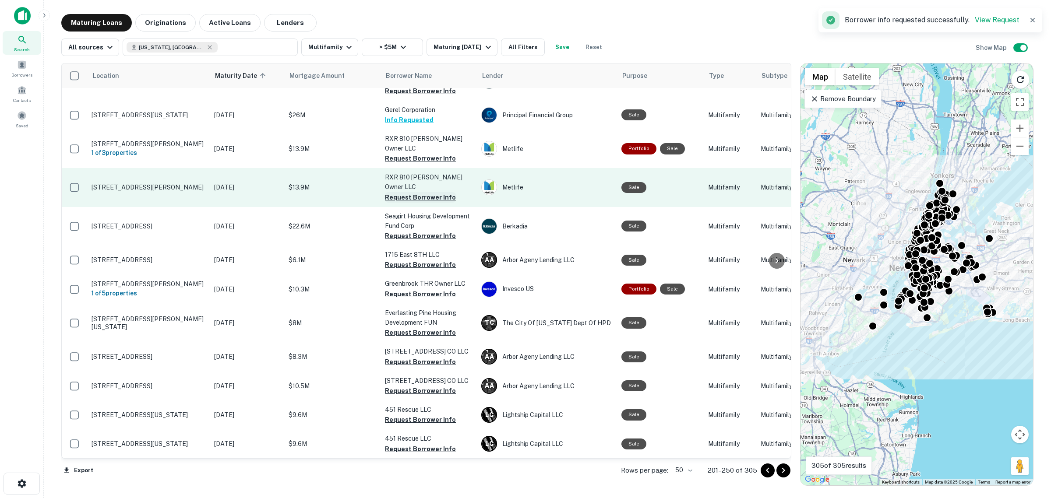
click at [409, 192] on button "Request Borrower Info" at bounding box center [420, 197] width 71 height 11
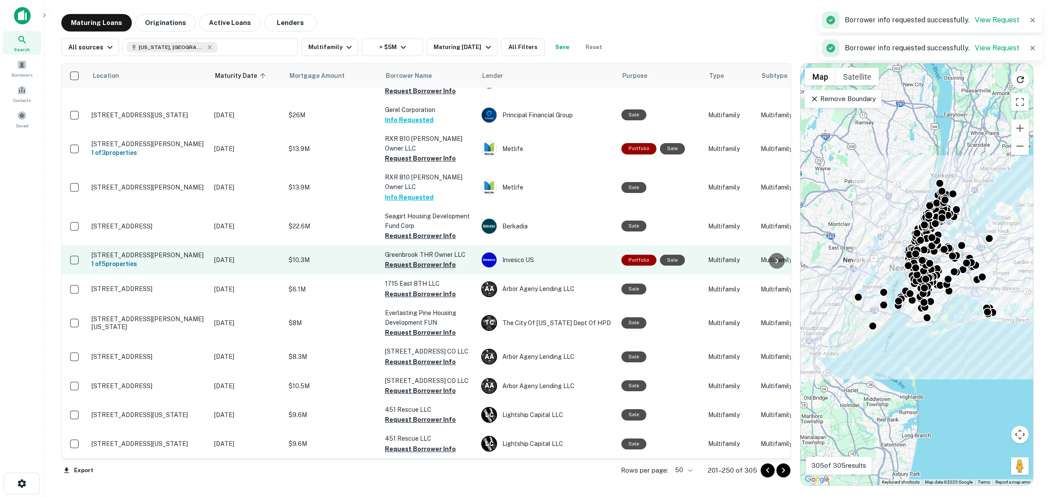
click at [417, 260] on button "Request Borrower Info" at bounding box center [420, 265] width 71 height 11
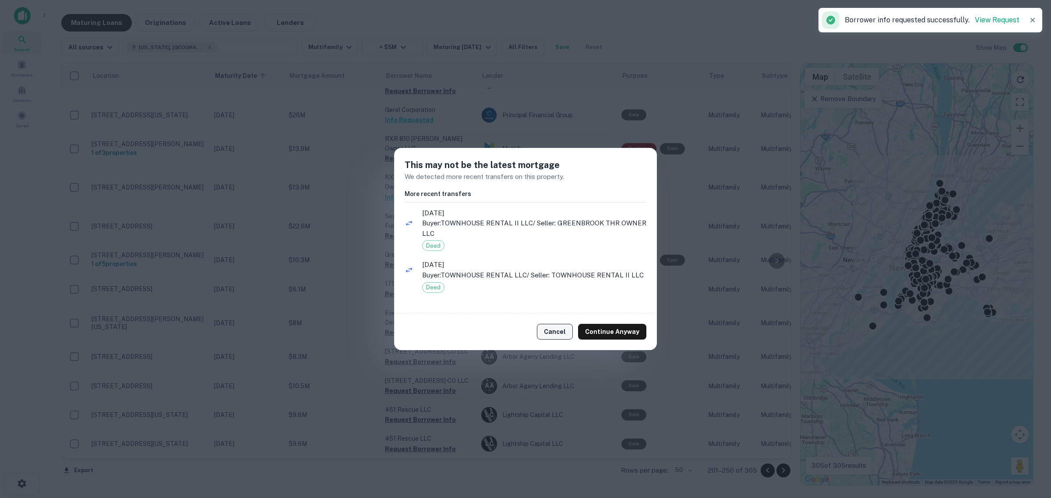
click at [563, 334] on button "Cancel" at bounding box center [555, 332] width 36 height 16
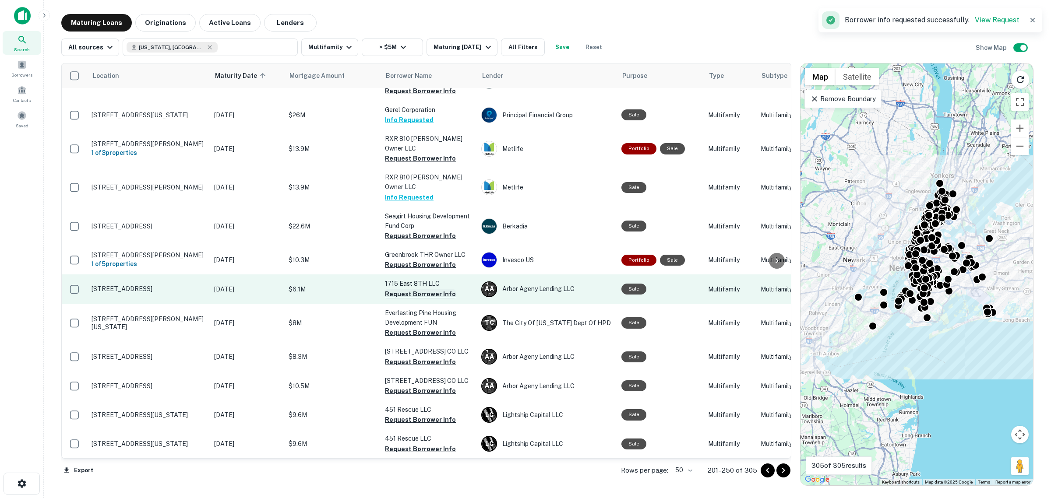
click at [409, 289] on button "Request Borrower Info" at bounding box center [420, 294] width 71 height 11
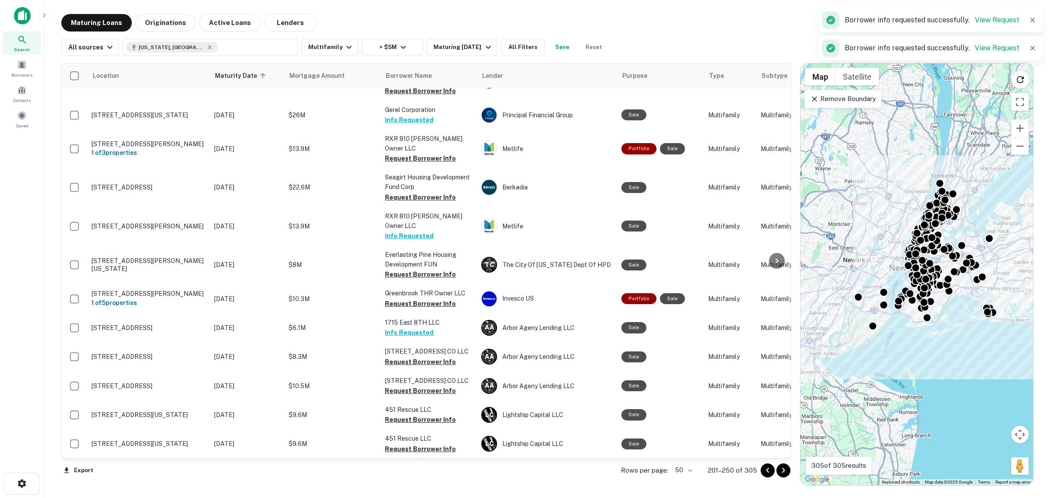
click at [421, 328] on button "Info Requested" at bounding box center [409, 333] width 49 height 11
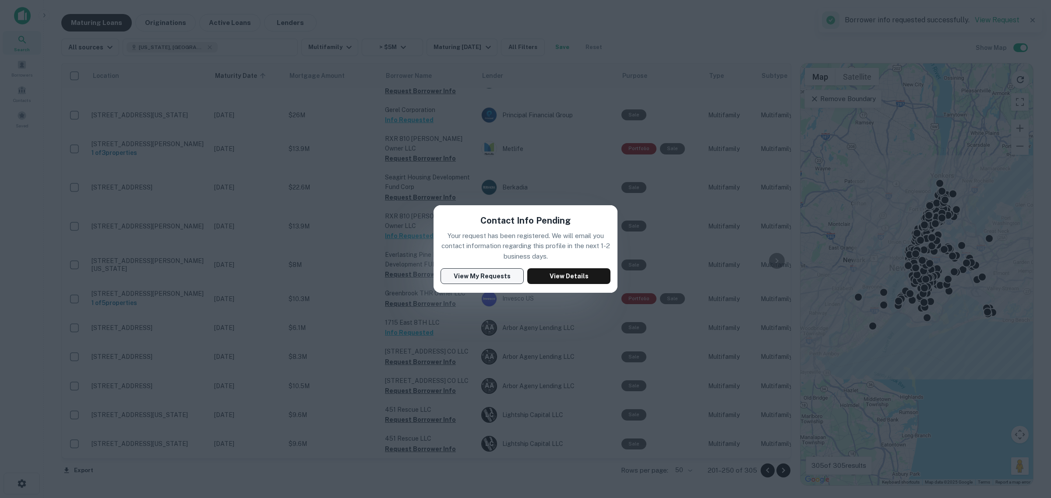
click at [491, 276] on button "View My Requests" at bounding box center [482, 276] width 83 height 16
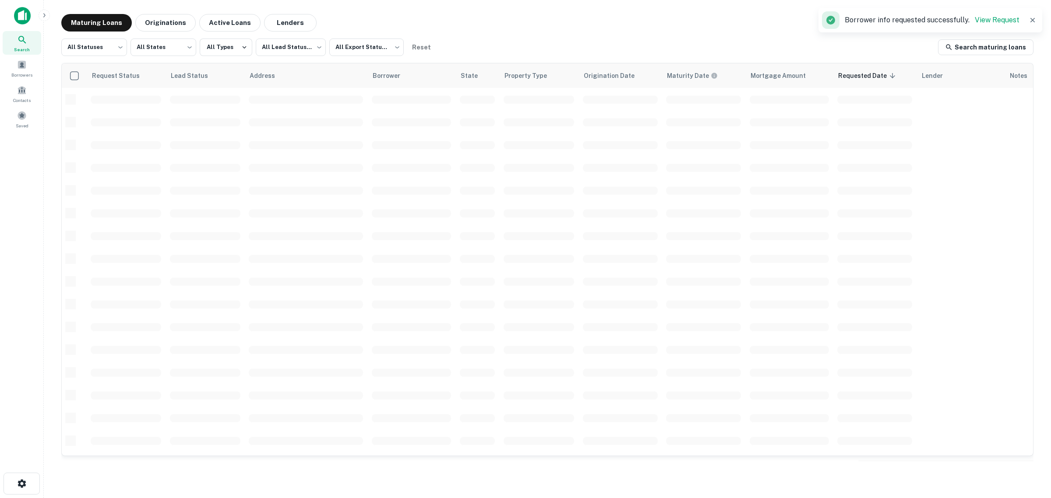
scroll to position [209, 0]
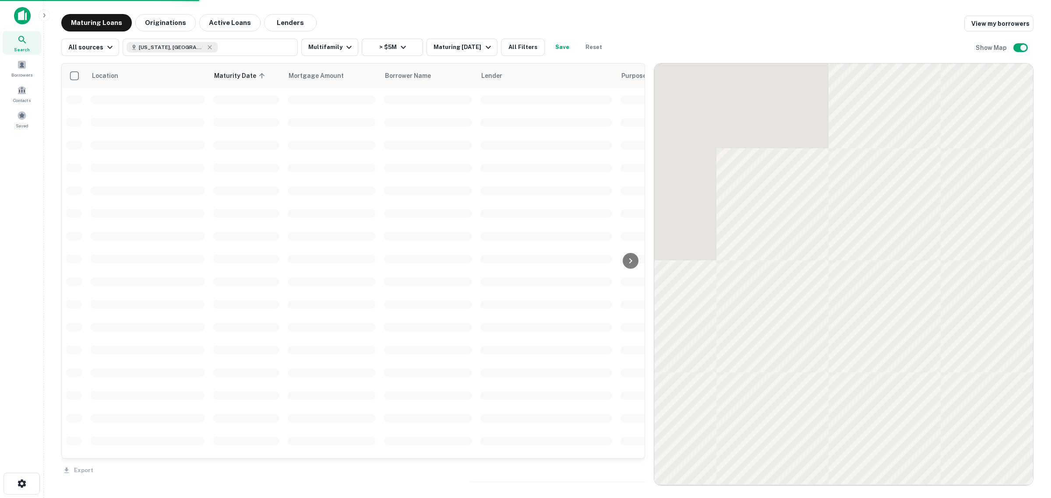
scroll to position [161, 0]
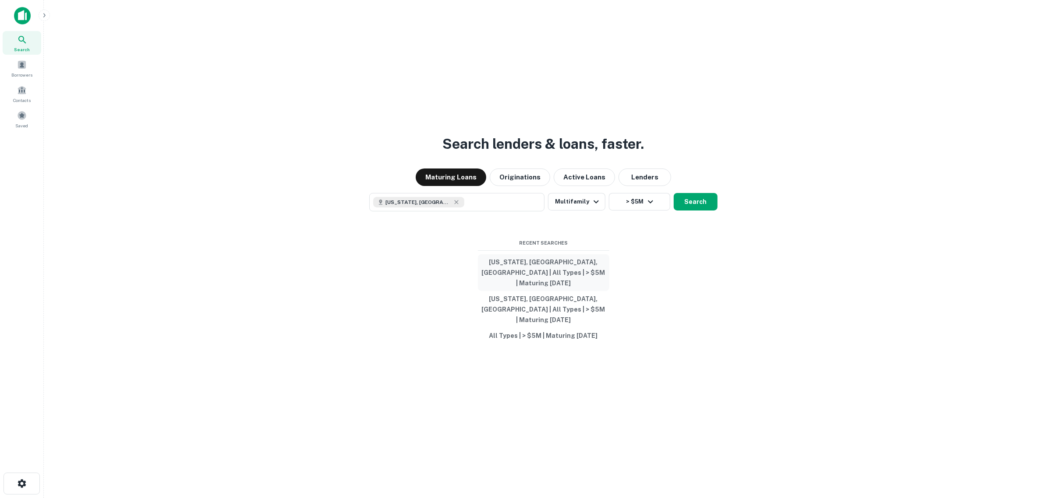
click at [537, 280] on button "[US_STATE], [GEOGRAPHIC_DATA], [GEOGRAPHIC_DATA] | All Types | > $5M | Maturing…" at bounding box center [543, 272] width 131 height 37
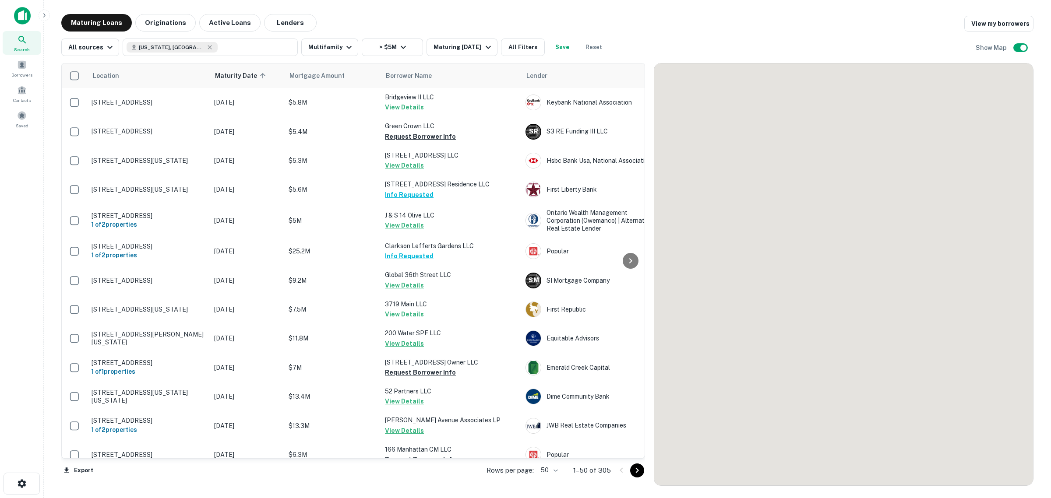
scroll to position [161, 0]
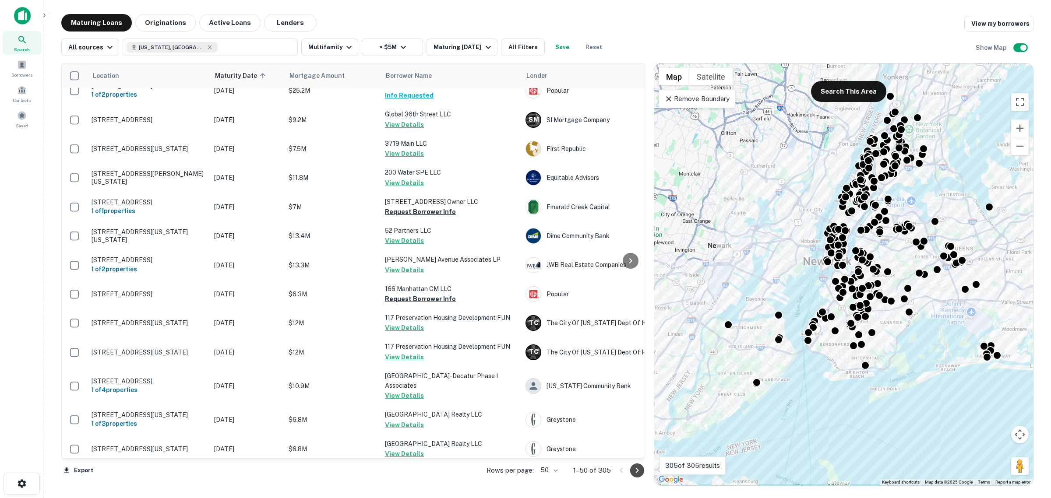
click at [641, 469] on icon "Go to next page" at bounding box center [637, 470] width 11 height 11
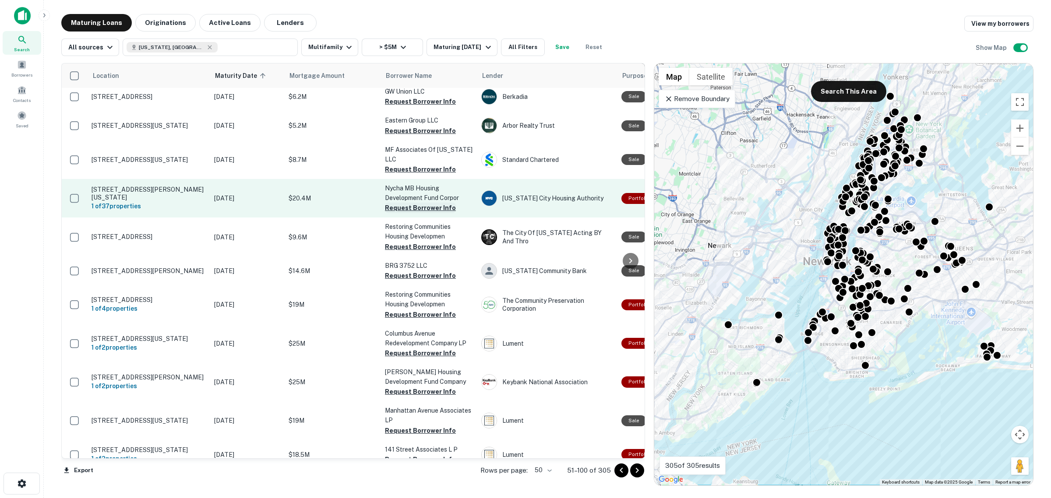
click at [399, 203] on button "Request Borrower Info" at bounding box center [420, 208] width 71 height 11
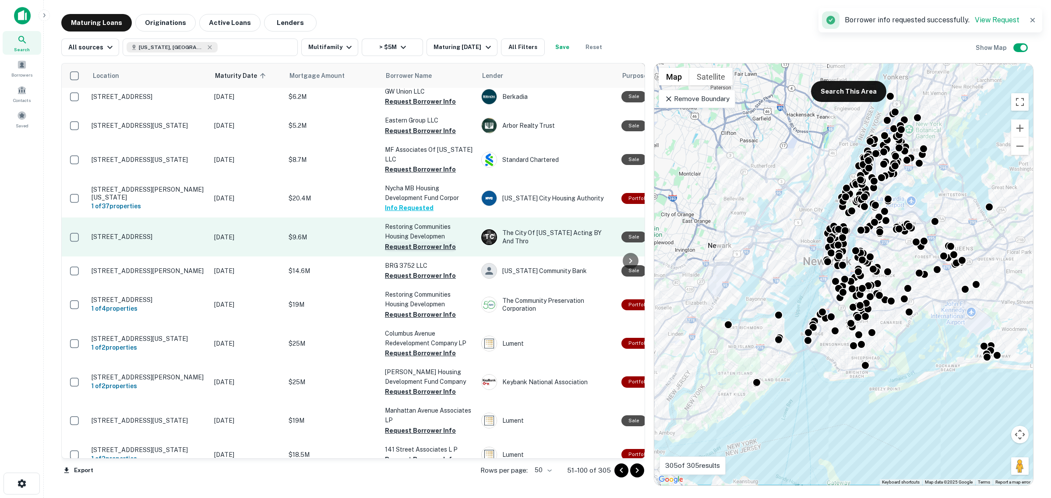
click at [409, 244] on button "Request Borrower Info" at bounding box center [420, 247] width 71 height 11
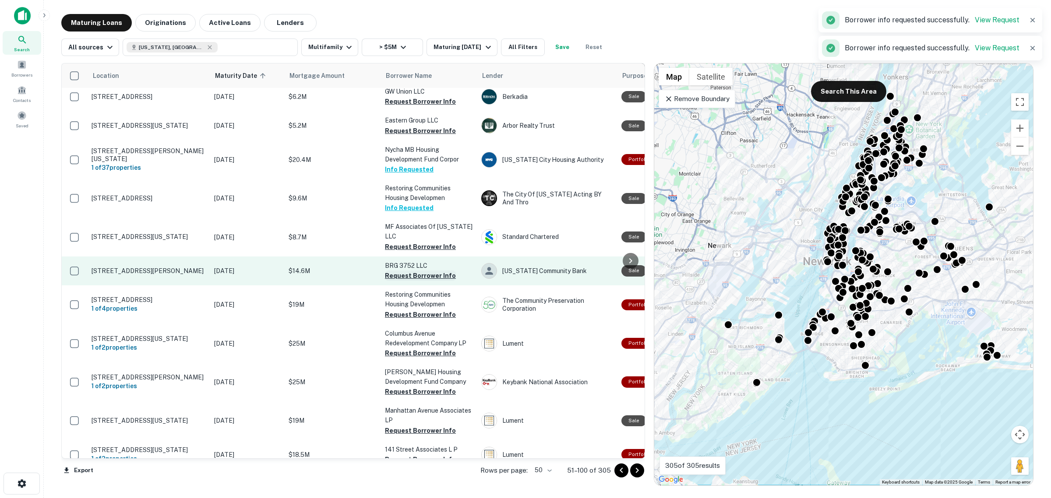
click at [408, 274] on button "Request Borrower Info" at bounding box center [420, 276] width 71 height 11
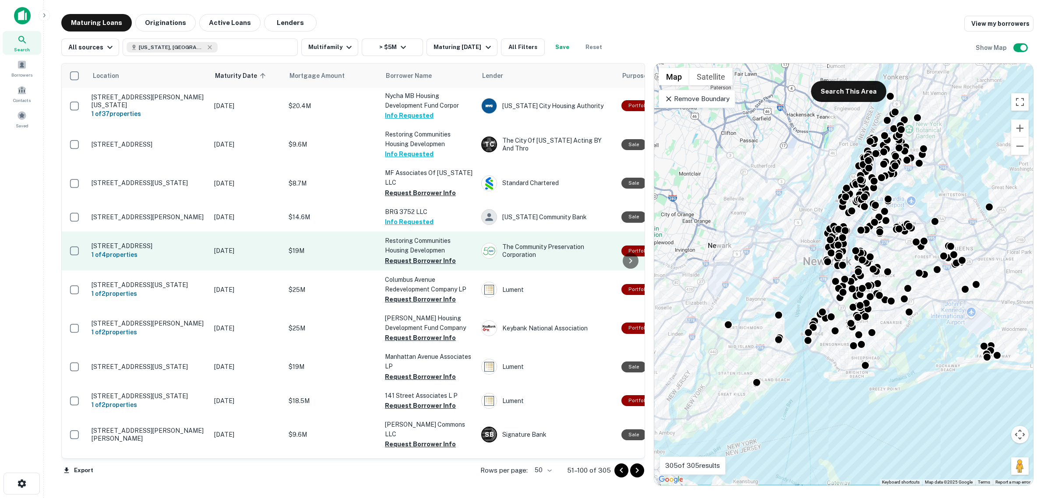
scroll to position [215, 0]
click at [402, 255] on button "Request Borrower Info" at bounding box center [420, 260] width 71 height 11
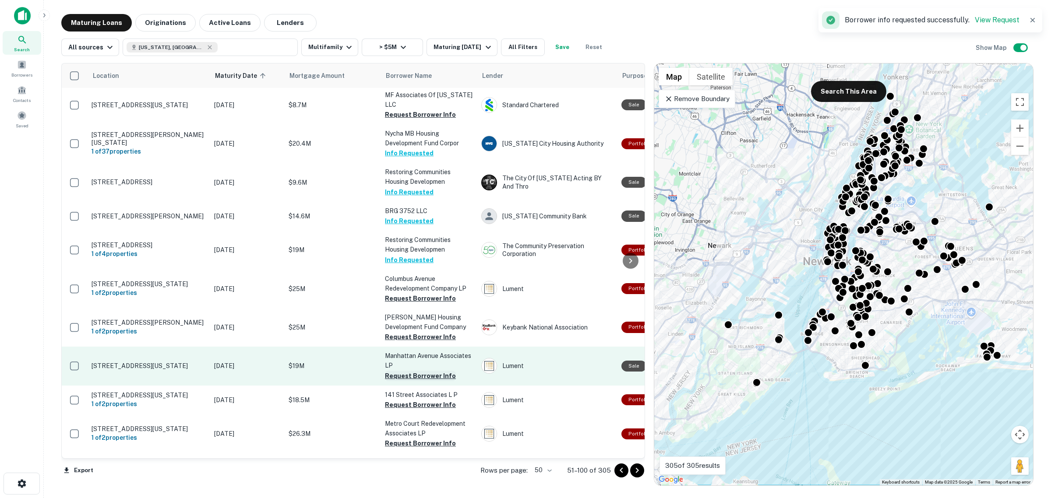
click at [406, 372] on button "Request Borrower Info" at bounding box center [420, 376] width 71 height 11
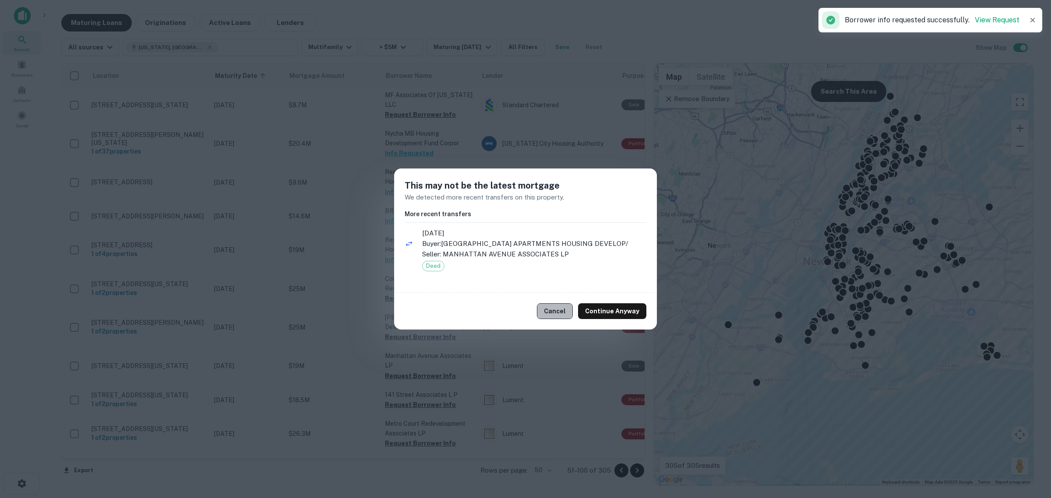
click at [552, 315] on button "Cancel" at bounding box center [555, 311] width 36 height 16
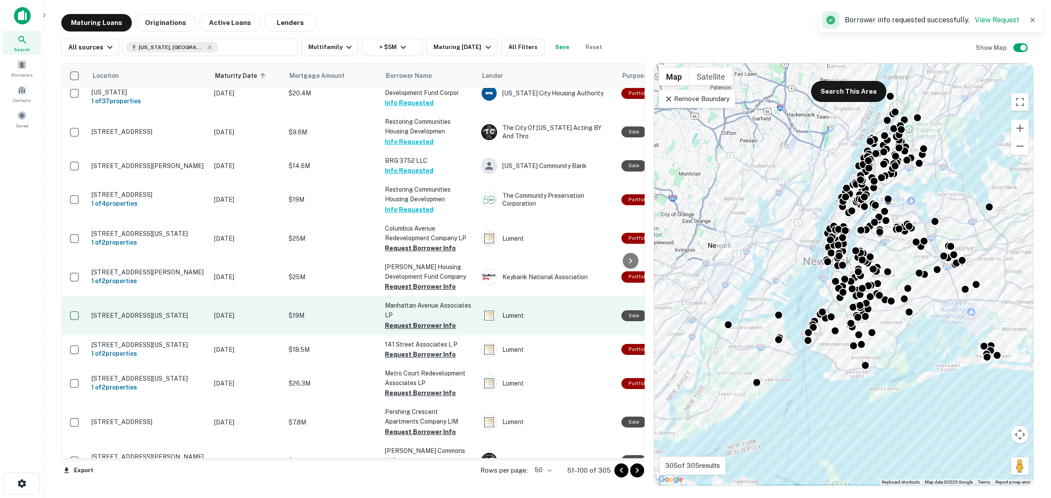
scroll to position [270, 0]
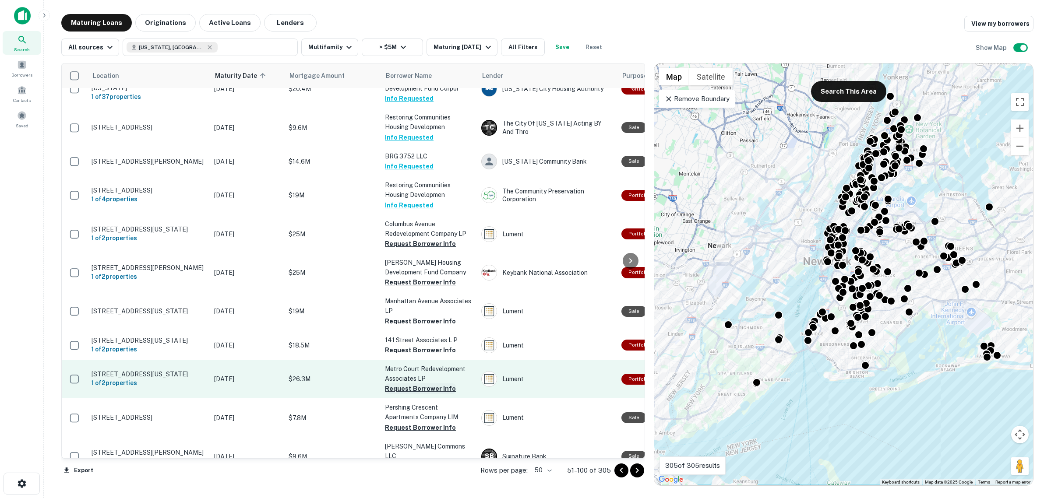
click at [418, 390] on button "Request Borrower Info" at bounding box center [420, 389] width 71 height 11
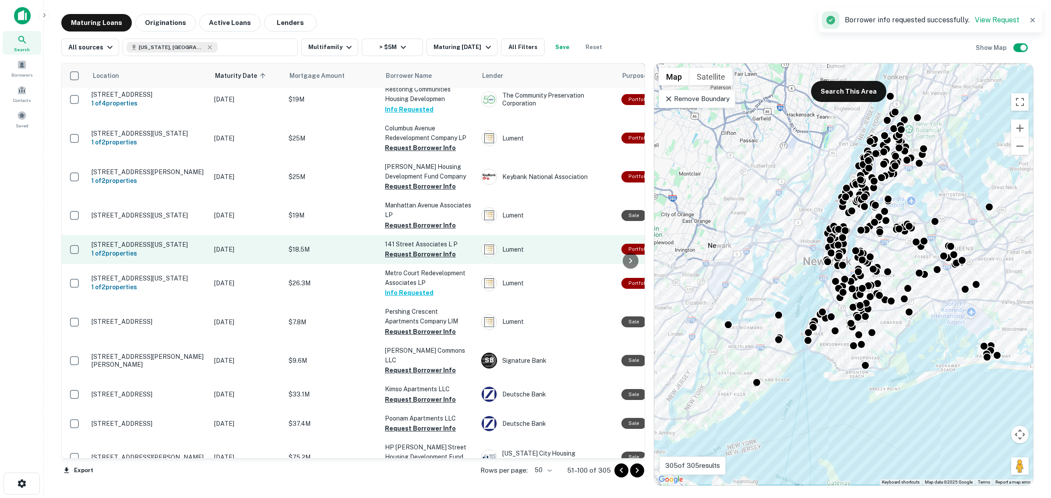
scroll to position [380, 0]
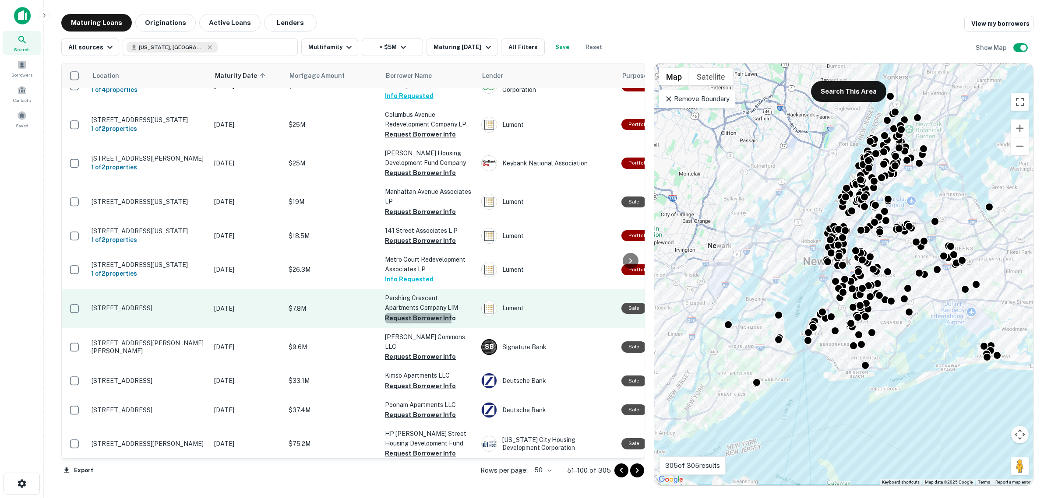
click at [397, 322] on button "Request Borrower Info" at bounding box center [420, 318] width 71 height 11
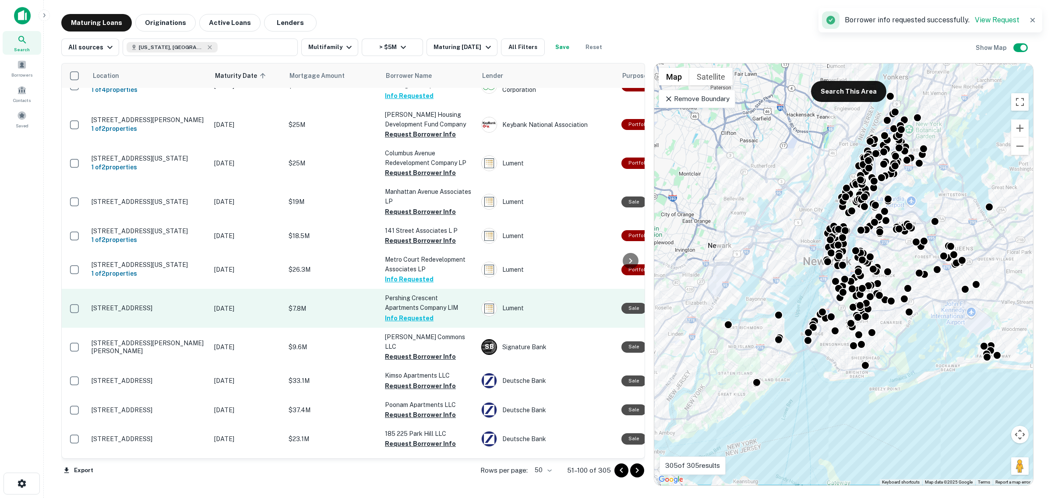
scroll to position [434, 0]
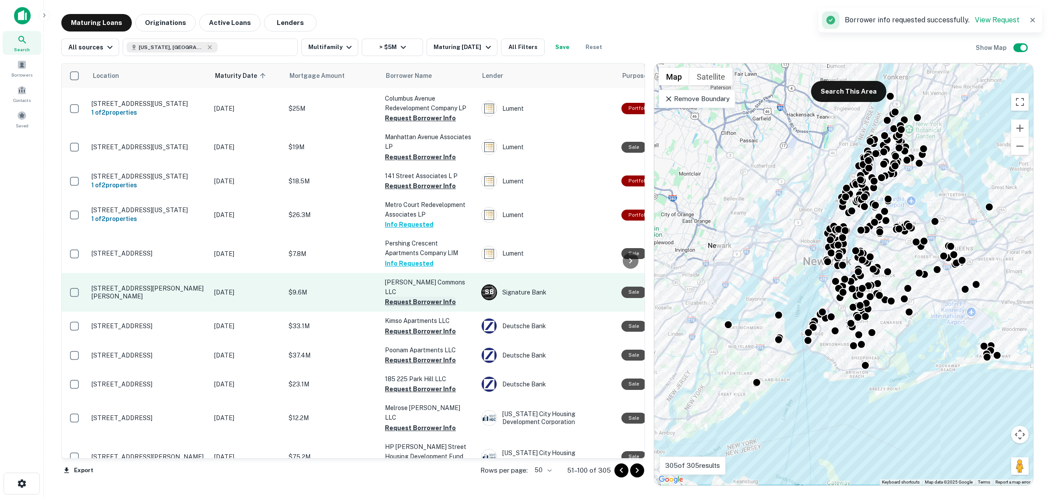
click at [412, 297] on button "Request Borrower Info" at bounding box center [420, 302] width 71 height 11
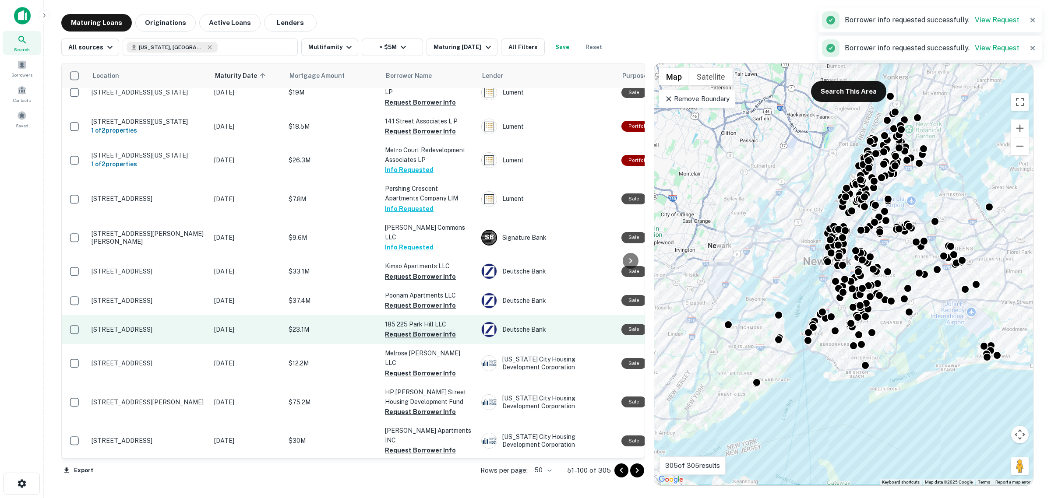
click at [419, 329] on button "Request Borrower Info" at bounding box center [420, 334] width 71 height 11
